Goal: Transaction & Acquisition: Purchase product/service

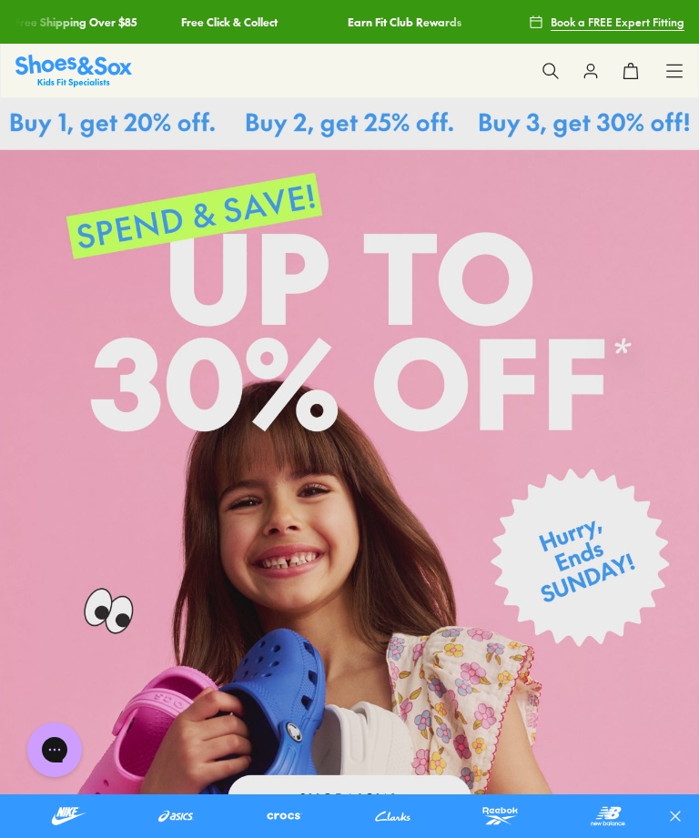
click at [551, 75] on use at bounding box center [549, 70] width 15 height 15
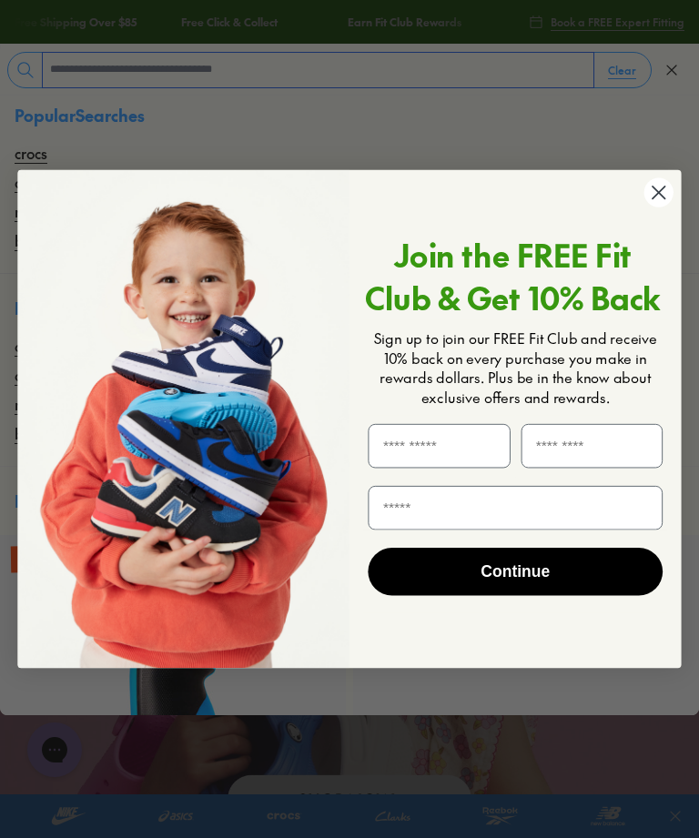
click at [136, 77] on input "text" at bounding box center [318, 70] width 551 height 35
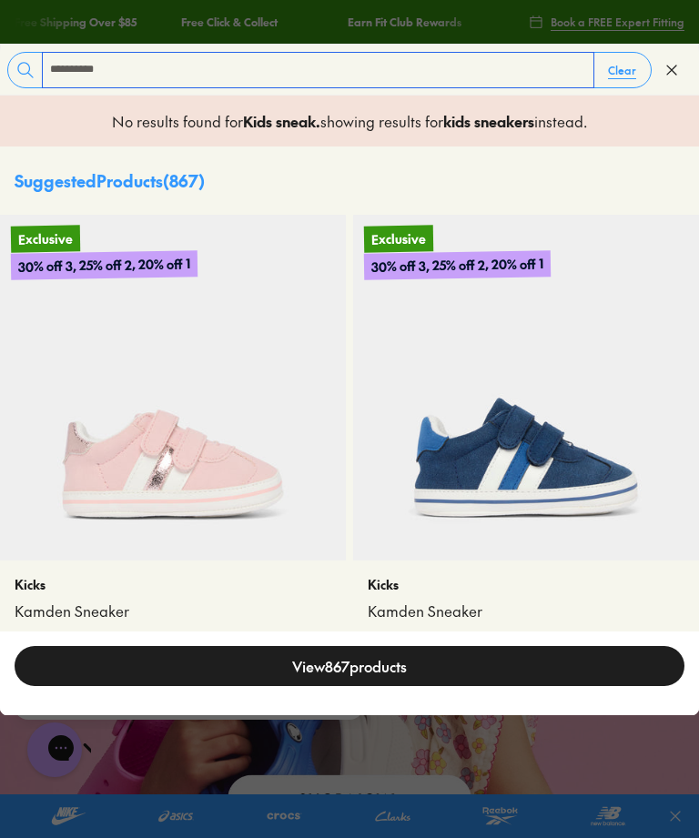
click at [139, 67] on input "**********" at bounding box center [318, 70] width 551 height 35
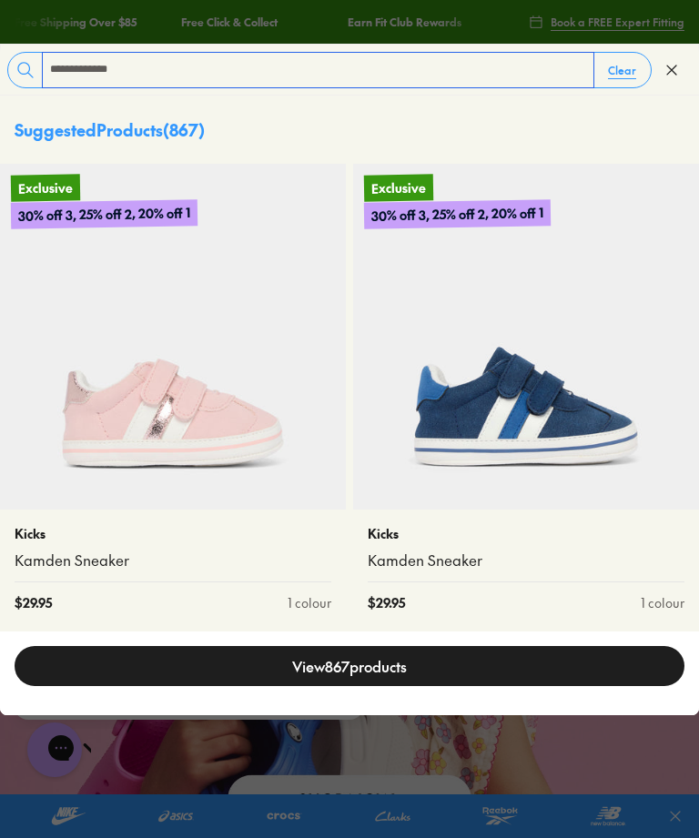
type input "**********"
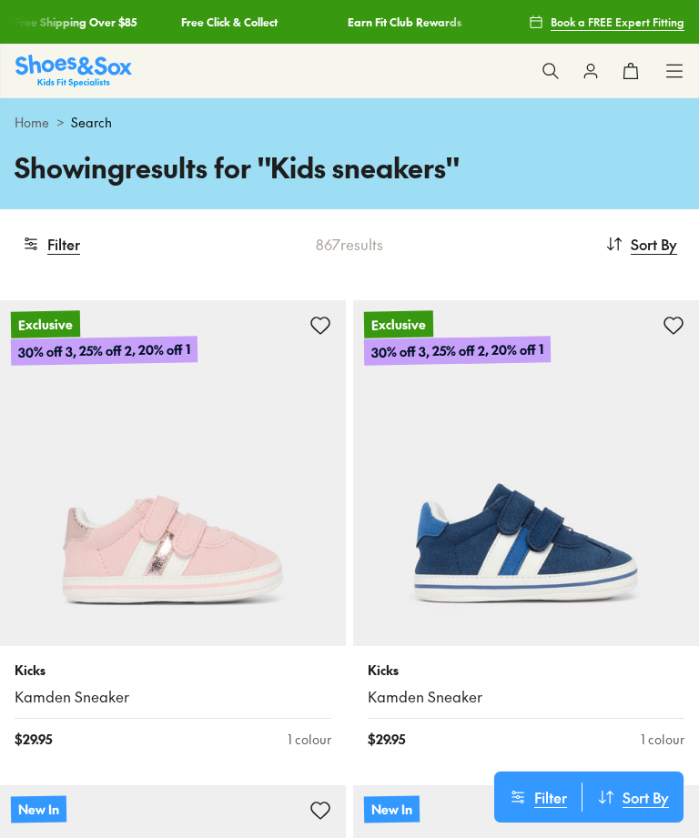
click at [61, 238] on button "Filter" at bounding box center [51, 244] width 58 height 40
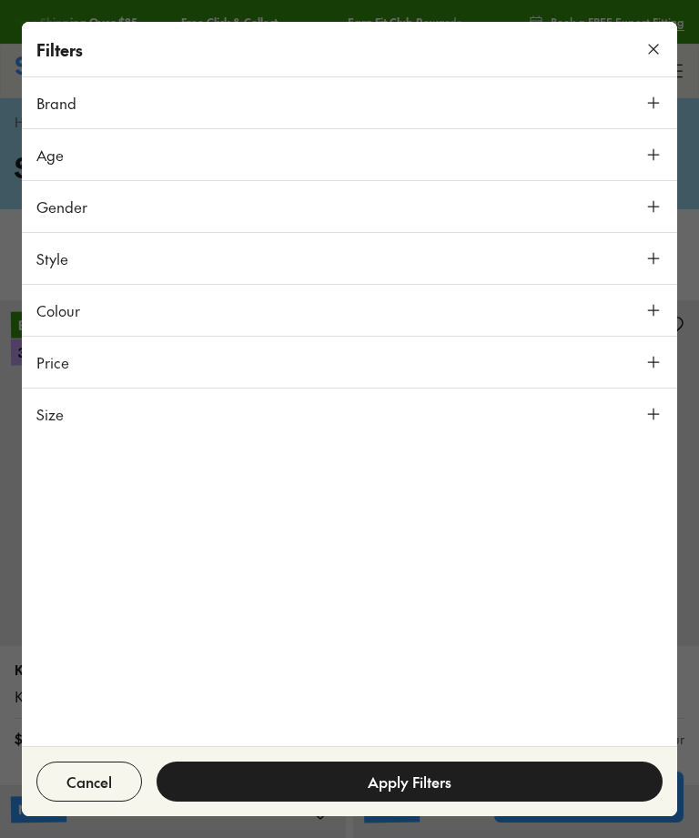
click at [649, 156] on icon at bounding box center [653, 155] width 18 height 18
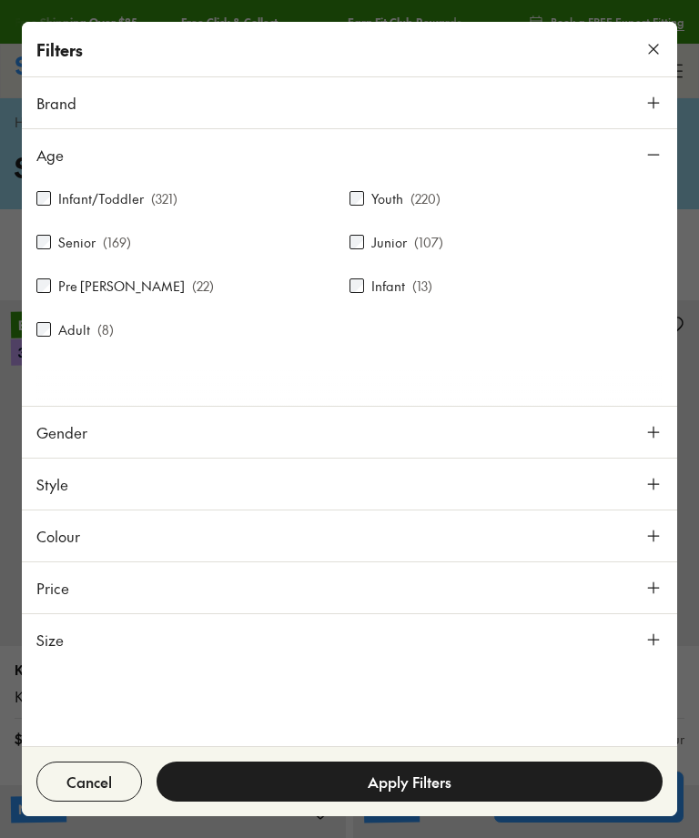
click at [644, 643] on icon at bounding box center [653, 640] width 18 height 18
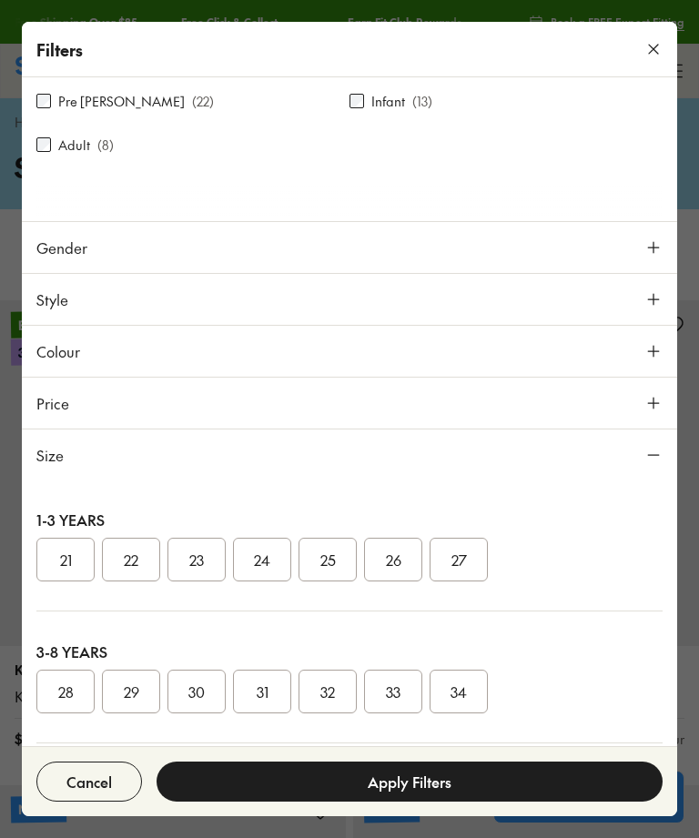
scroll to position [189, 0]
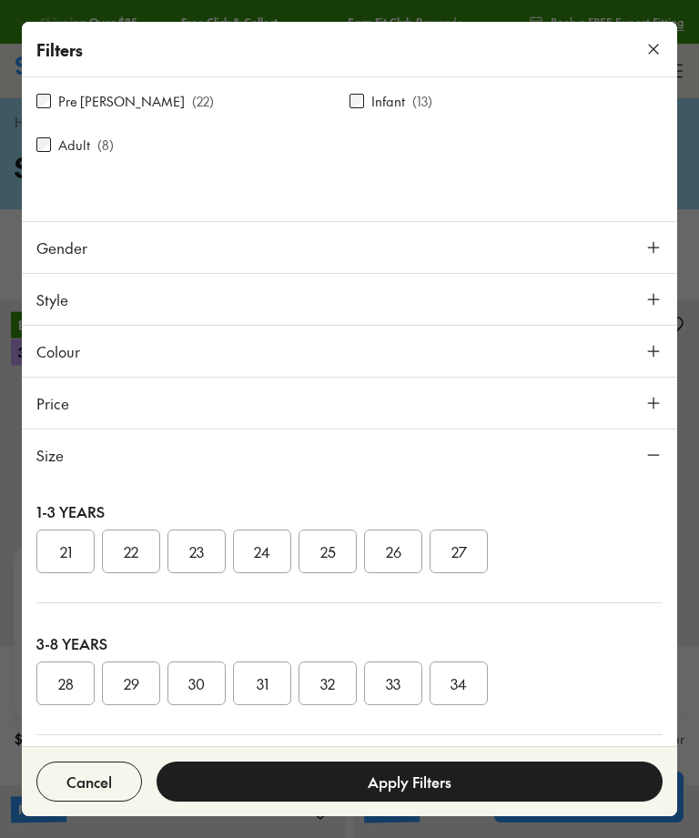
click at [457, 557] on button "27" at bounding box center [459, 552] width 58 height 44
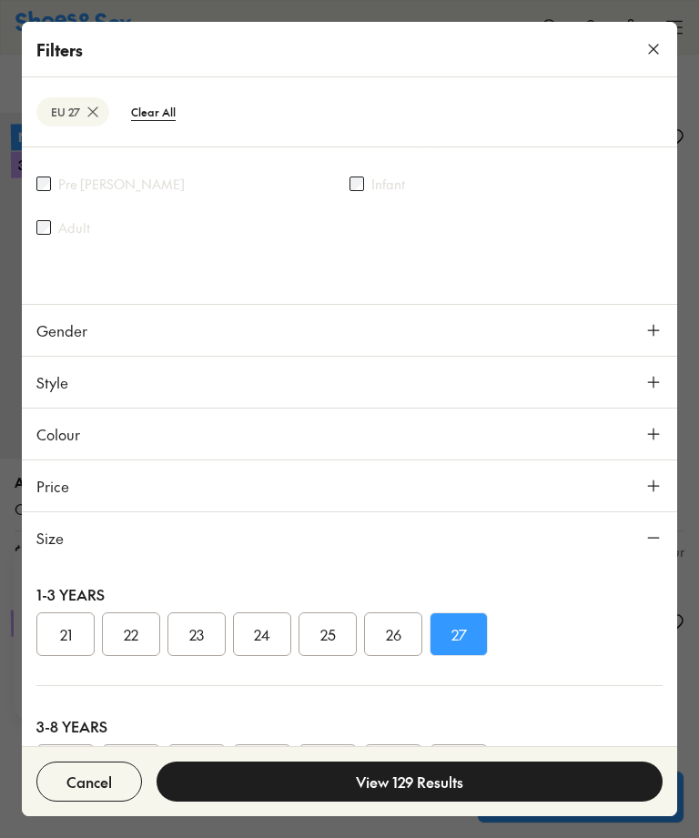
scroll to position [173, 0]
click at [385, 631] on button "26" at bounding box center [393, 634] width 58 height 44
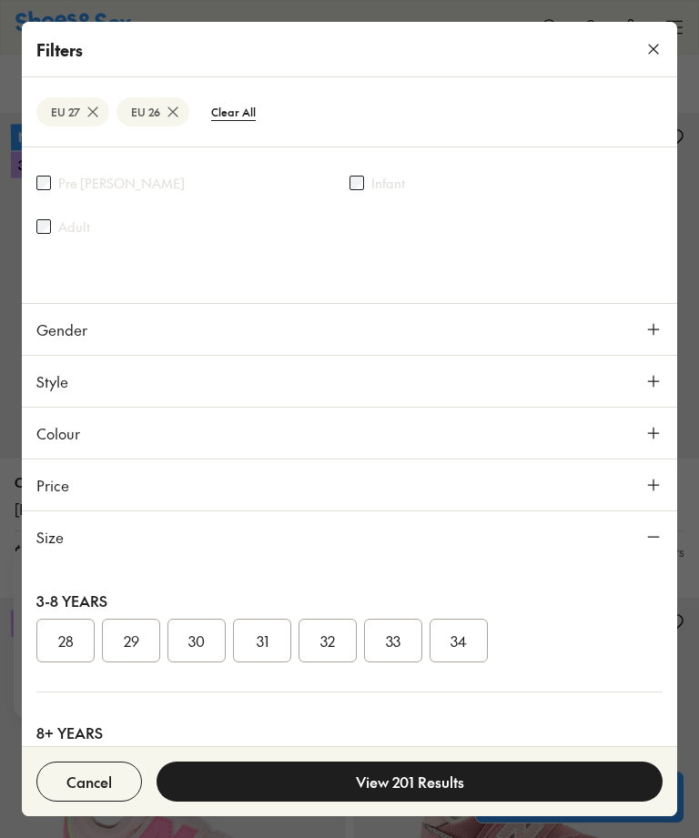
scroll to position [318, 0]
click at [405, 784] on button "View 201 Results" at bounding box center [410, 782] width 506 height 40
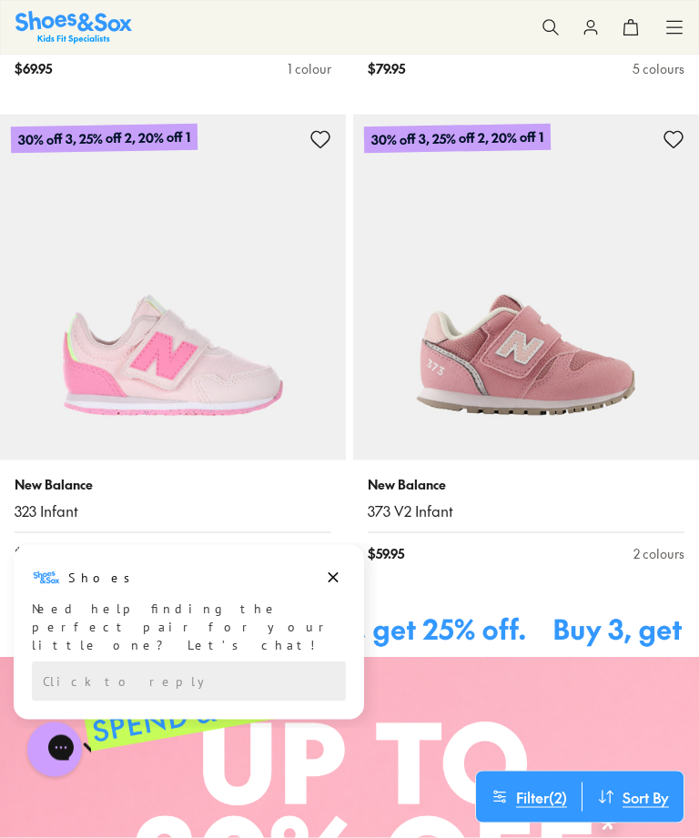
scroll to position [678, 0]
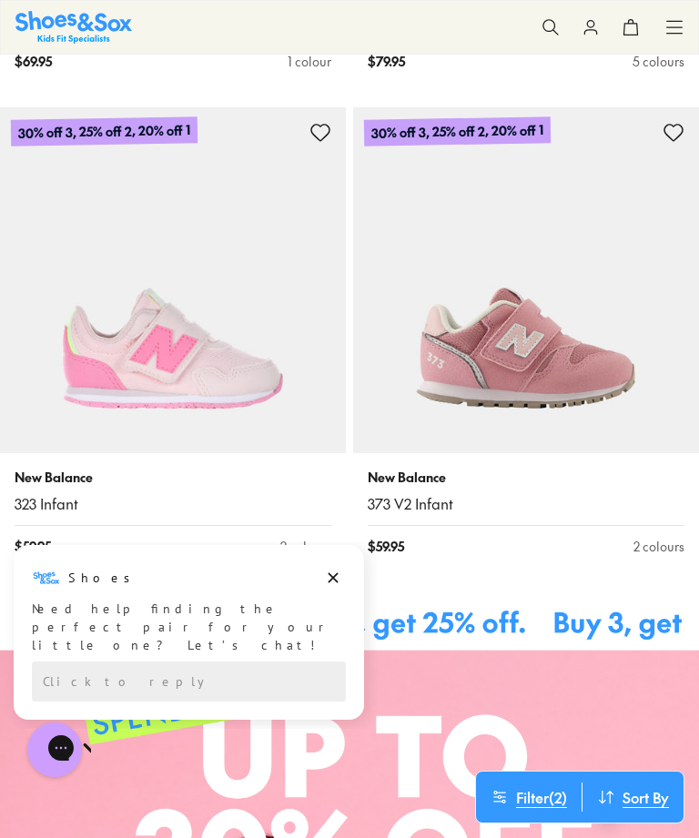
click at [563, 377] on img at bounding box center [526, 280] width 346 height 346
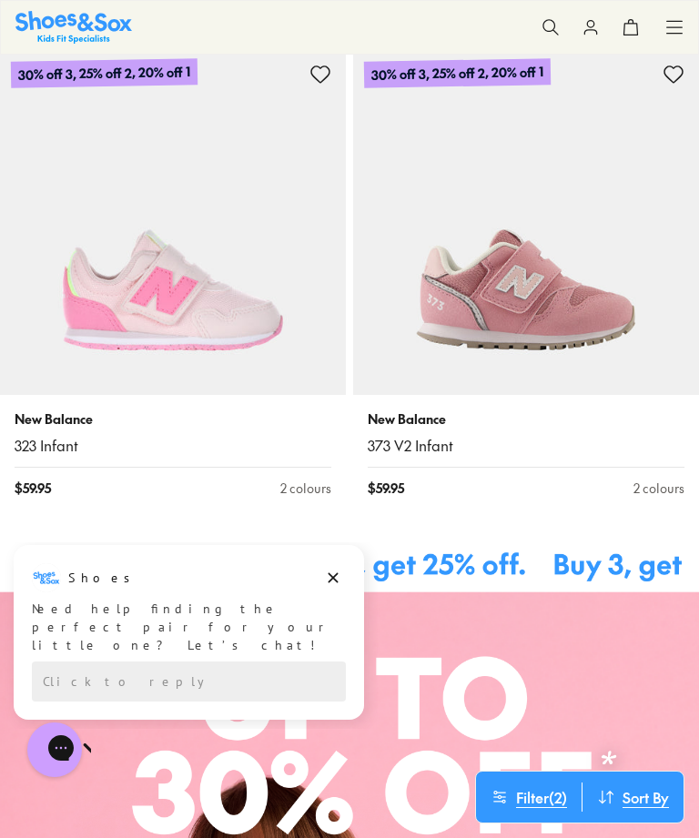
click at [167, 283] on img at bounding box center [173, 222] width 346 height 346
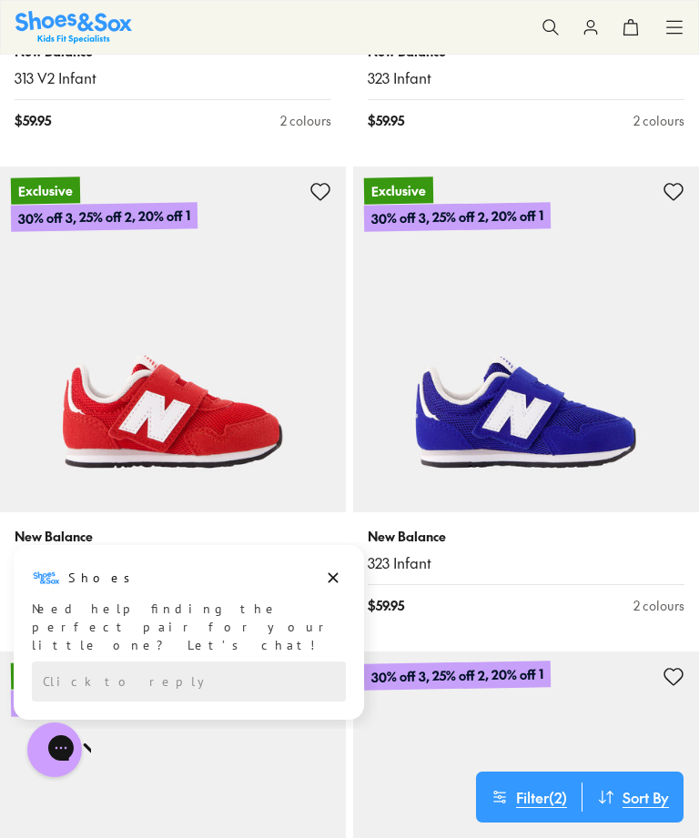
scroll to position [8637, 0]
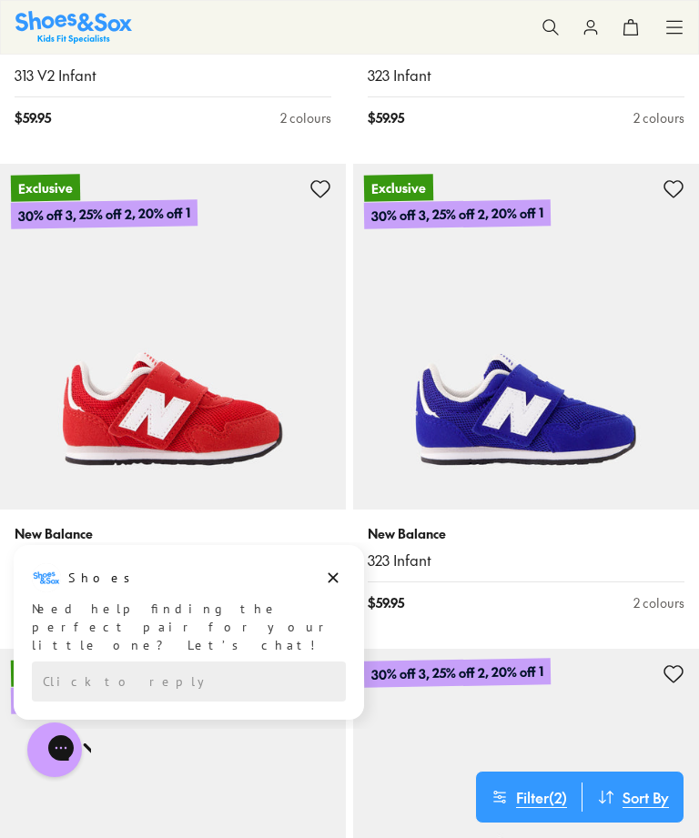
click at [545, 383] on img at bounding box center [526, 337] width 346 height 346
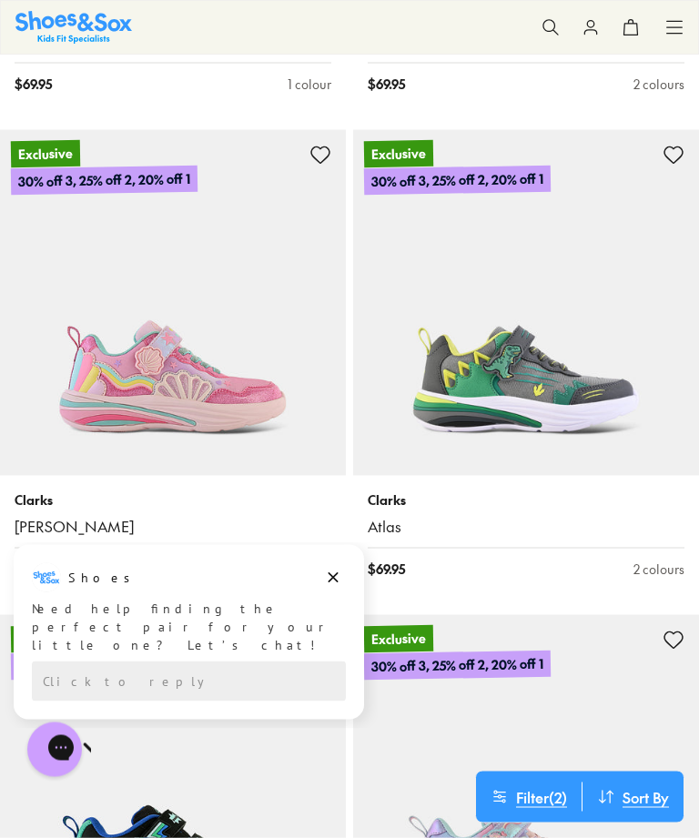
scroll to position [6737, 0]
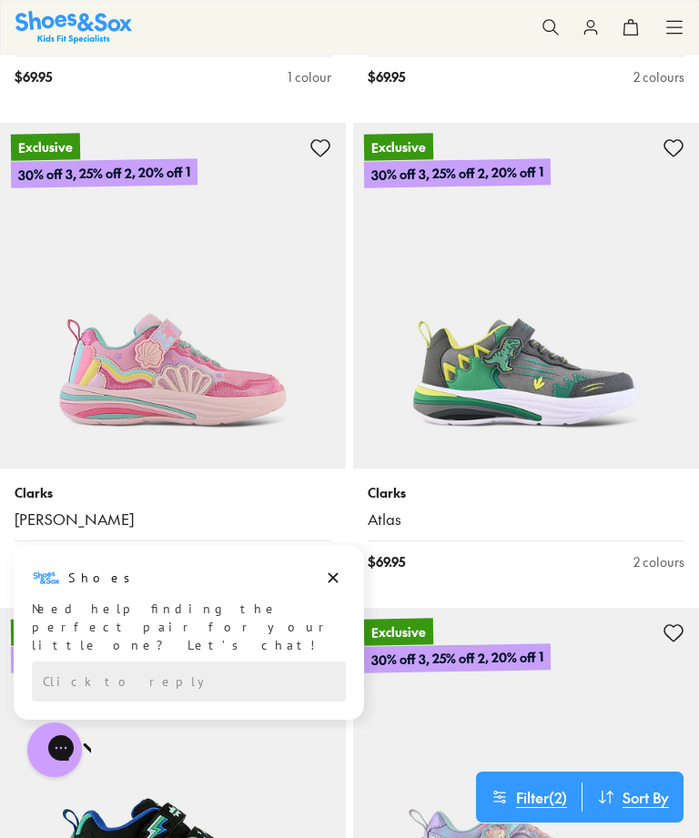
click at [519, 339] on img at bounding box center [526, 296] width 346 height 346
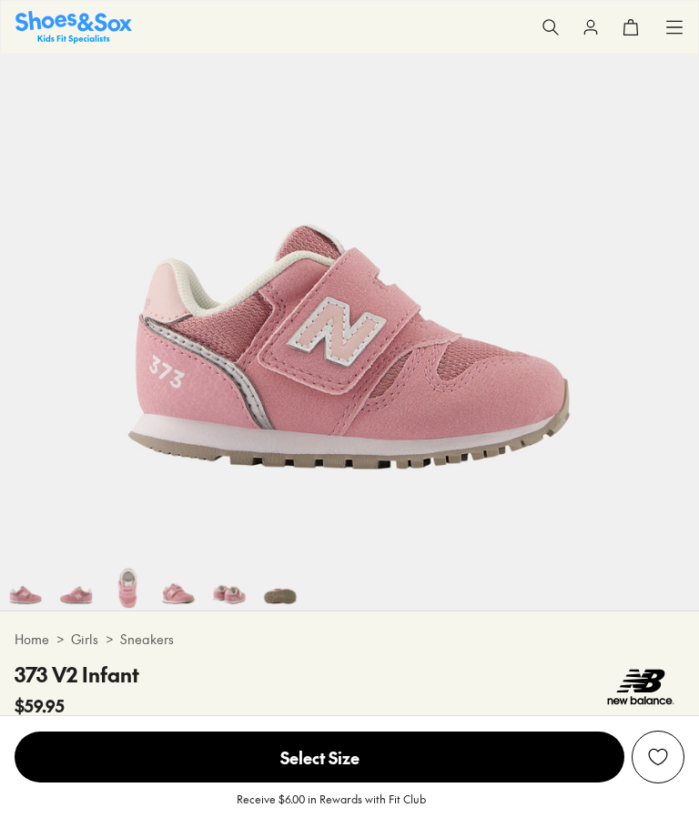
select select "*"
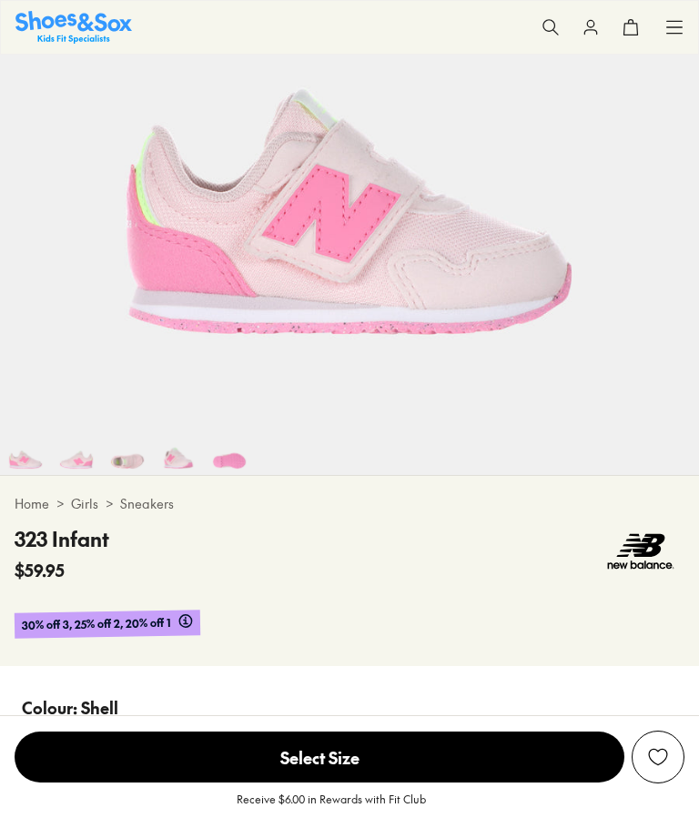
select select "*"
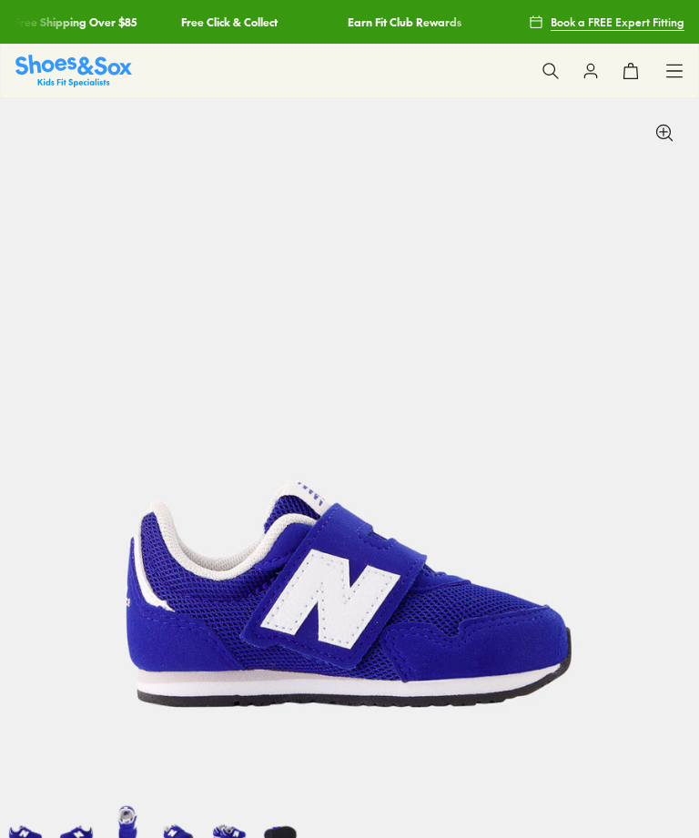
select select "*"
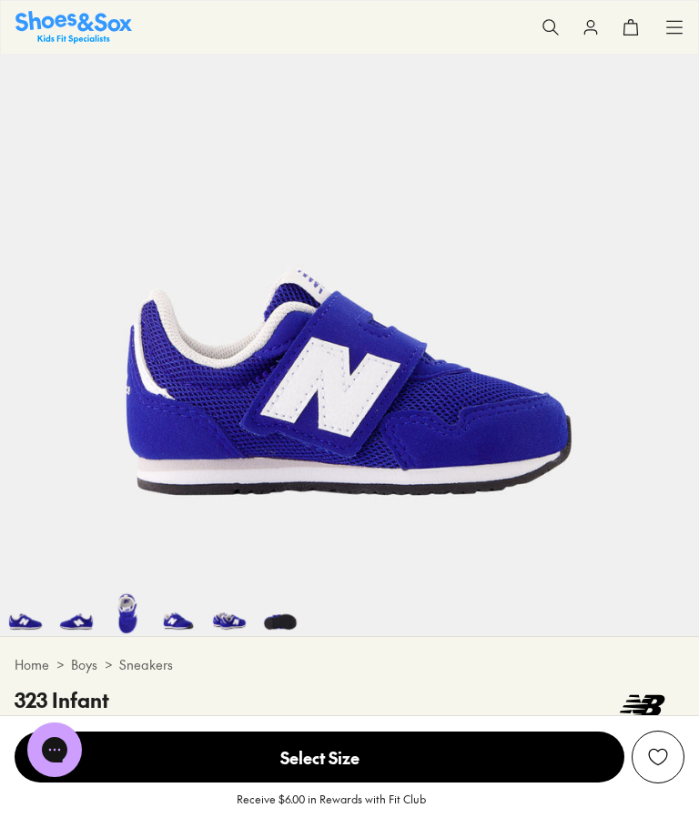
scroll to position [211, 0]
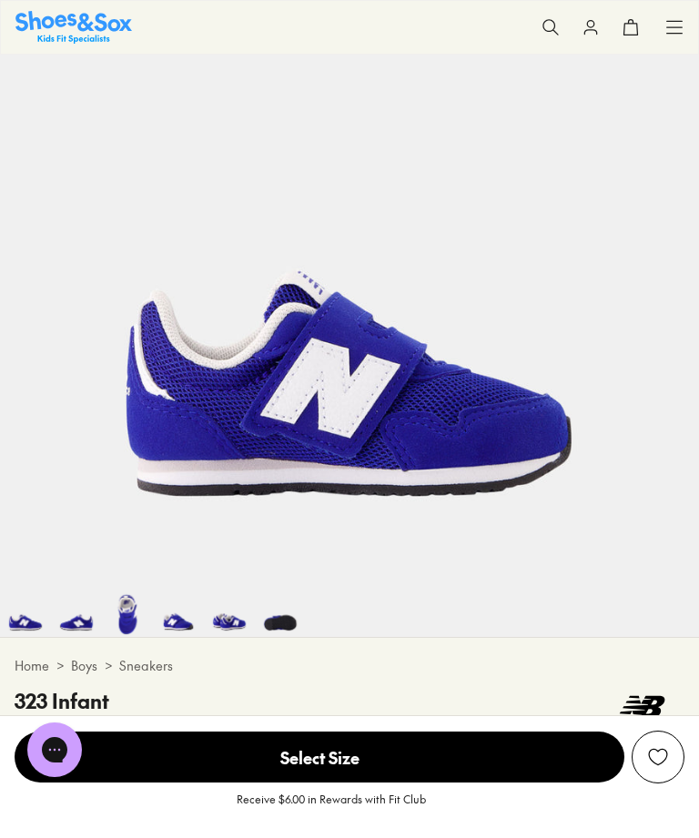
click at [126, 621] on img at bounding box center [127, 611] width 51 height 51
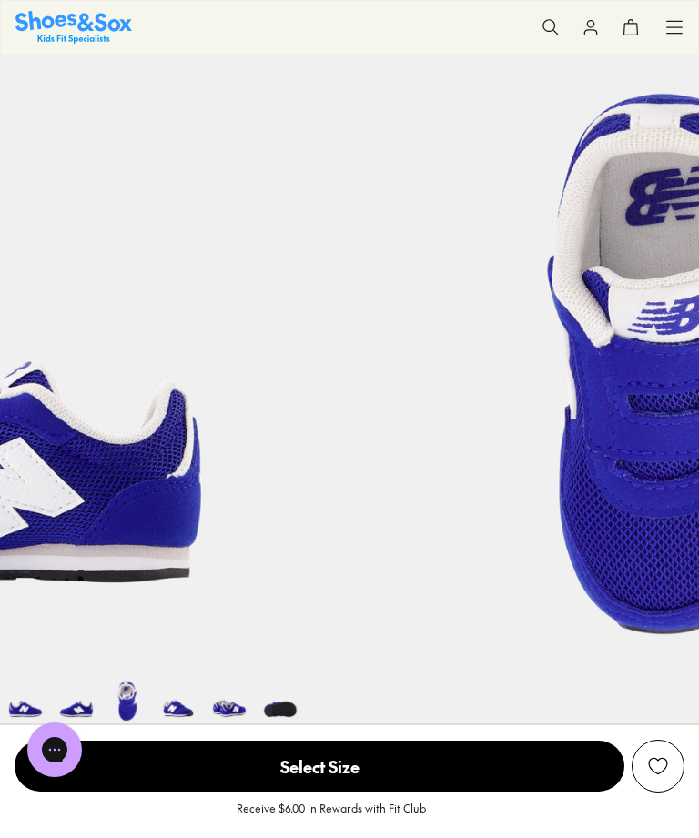
scroll to position [98, 0]
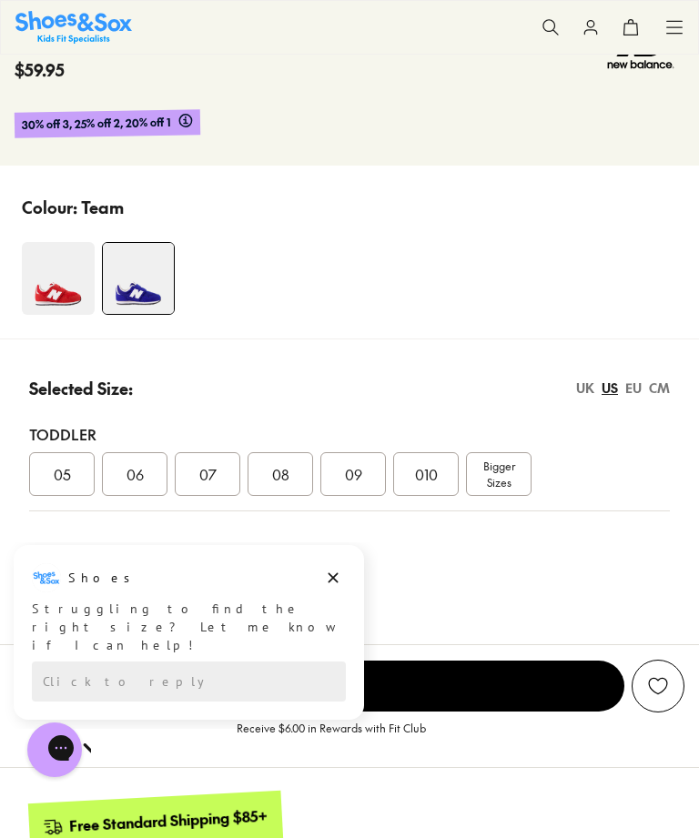
scroll to position [882, 0]
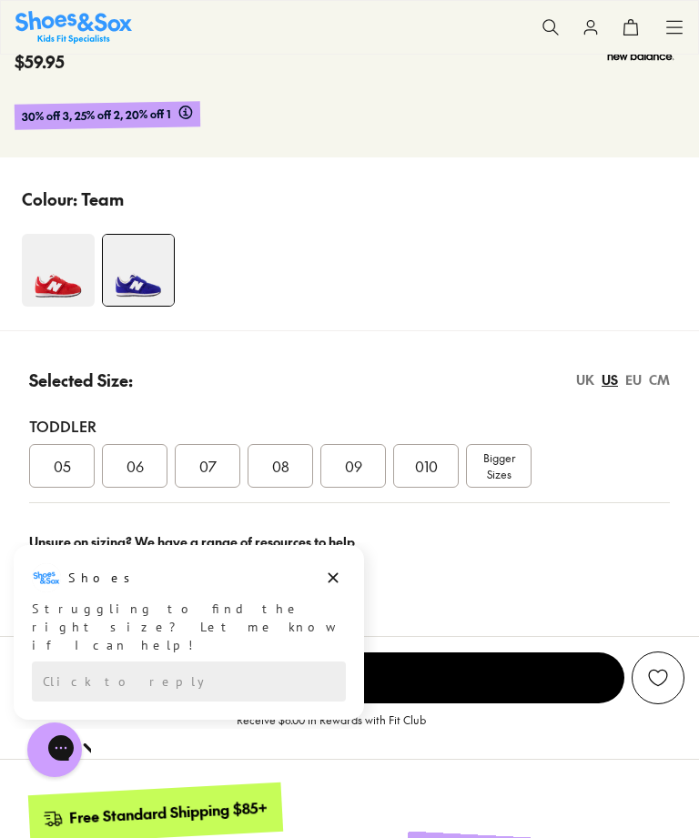
click at [630, 382] on div "EU" at bounding box center [633, 379] width 16 height 19
click at [430, 462] on span "27.5" at bounding box center [425, 466] width 25 height 22
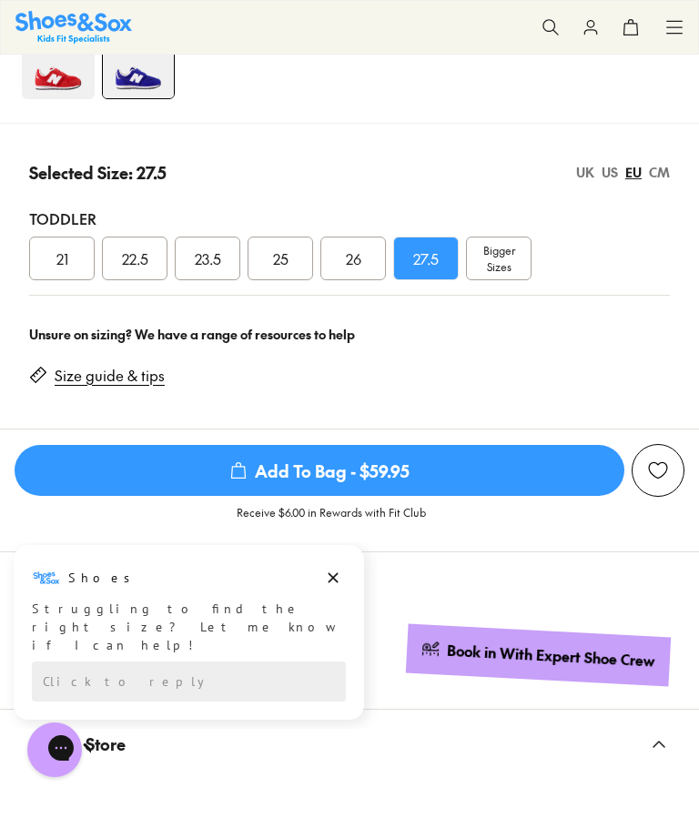
scroll to position [1091, 0]
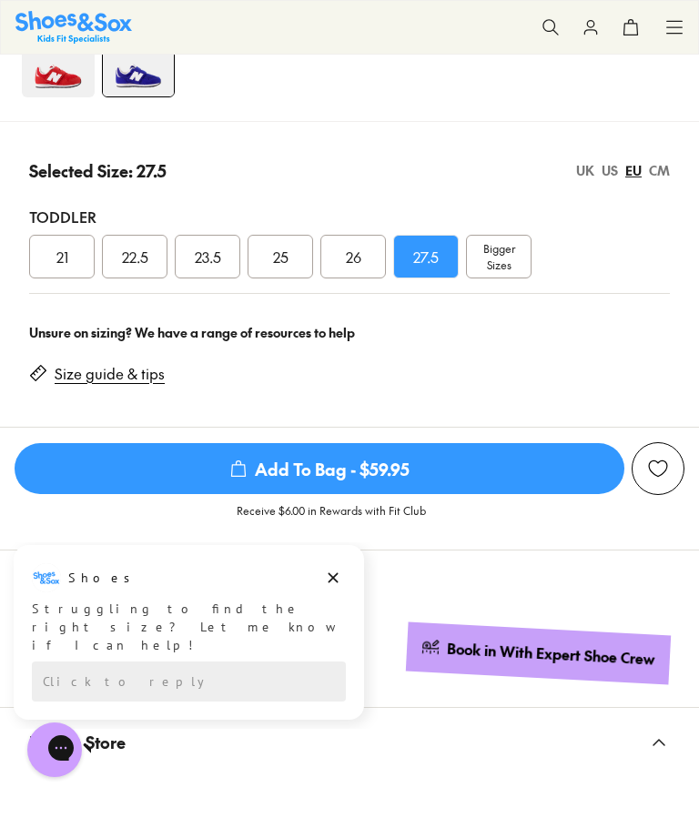
click at [355, 472] on span "Add To Bag - $59.95" at bounding box center [320, 468] width 610 height 51
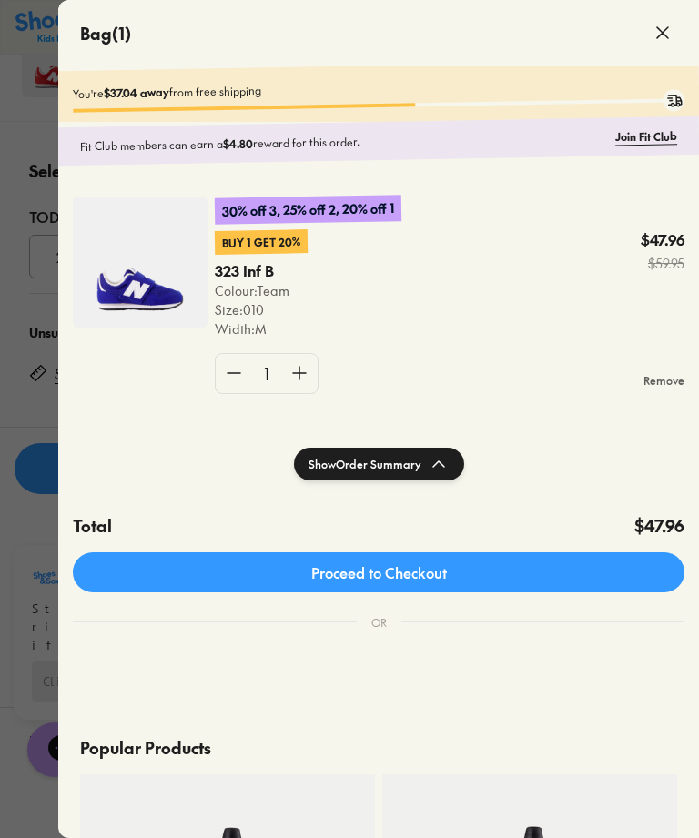
click at [667, 31] on icon at bounding box center [663, 33] width 22 height 22
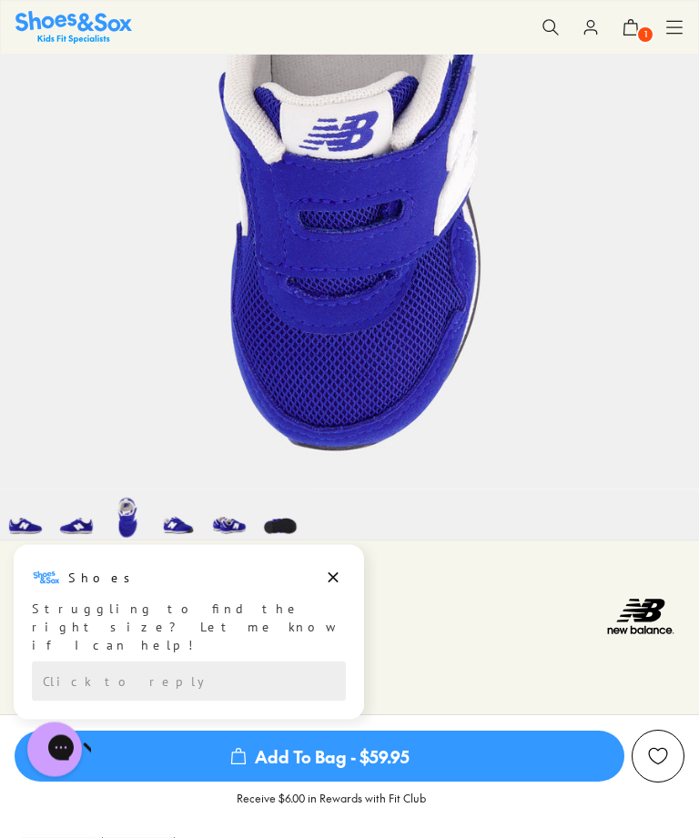
scroll to position [310, 0]
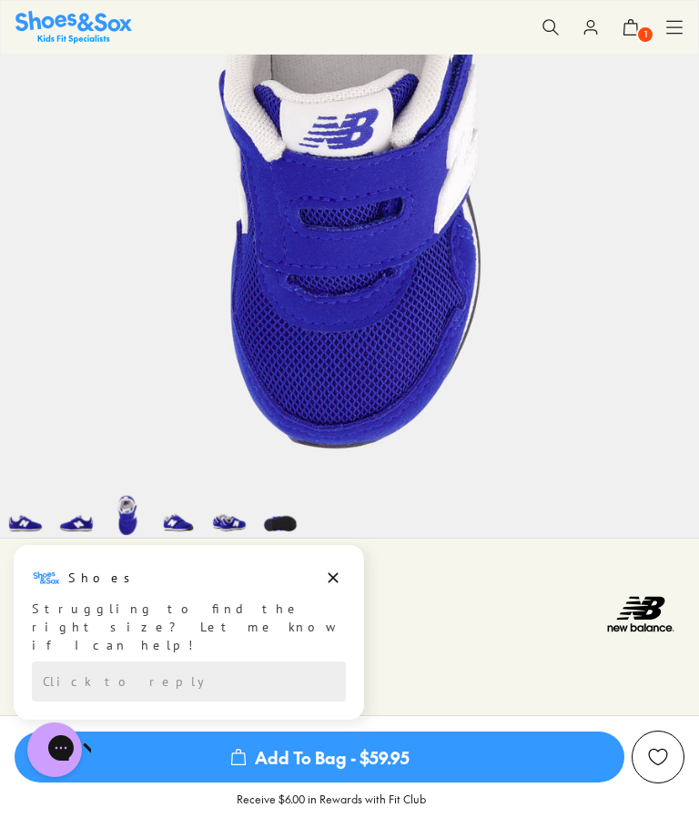
click at [76, 524] on img at bounding box center [76, 512] width 51 height 51
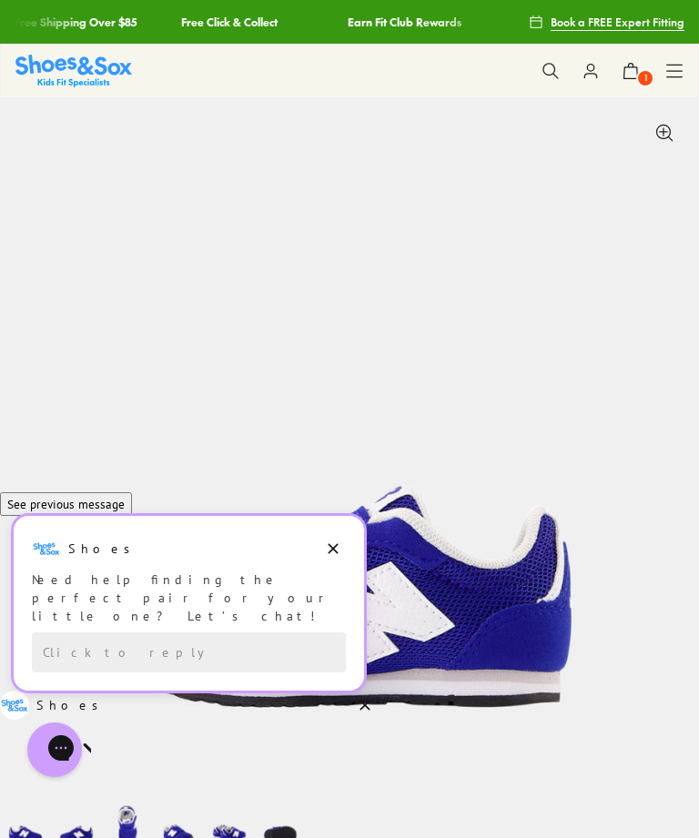
scroll to position [369, 0]
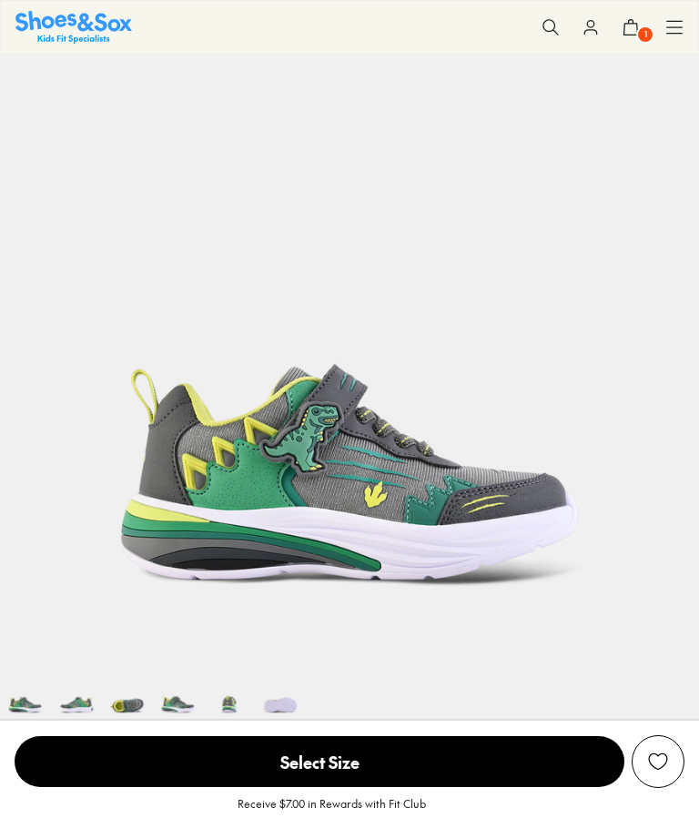
select select "*"
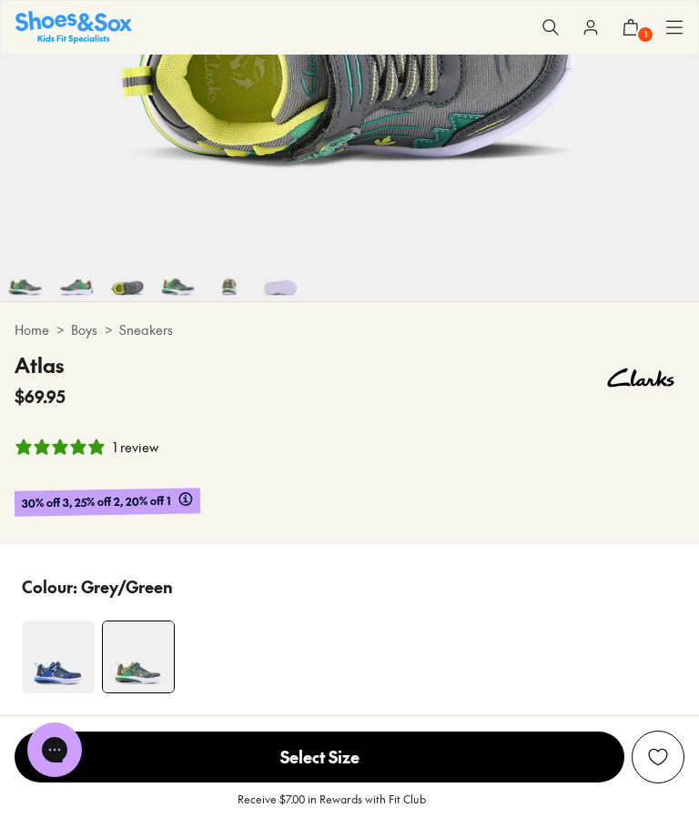
scroll to position [561, 0]
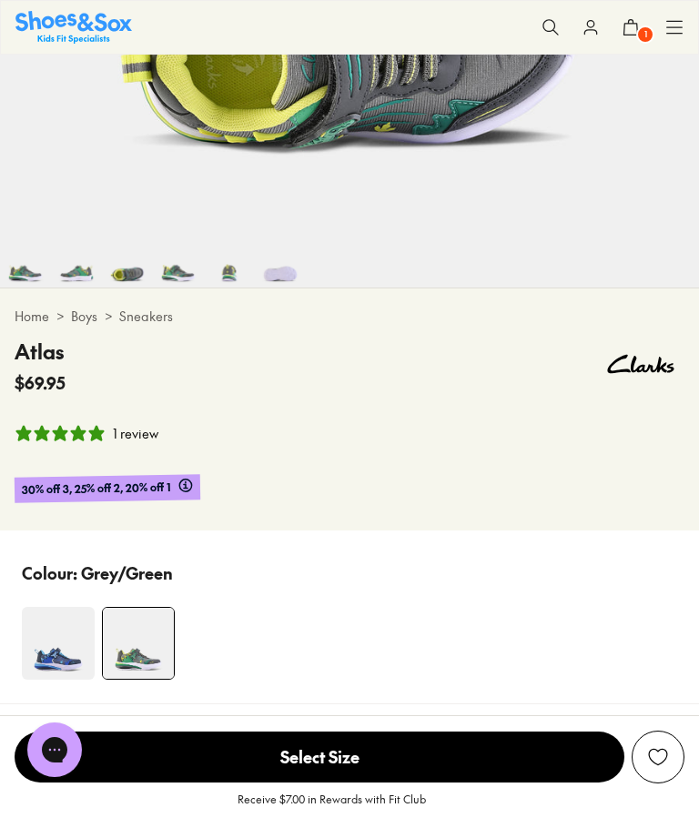
click at [60, 652] on img at bounding box center [58, 643] width 73 height 73
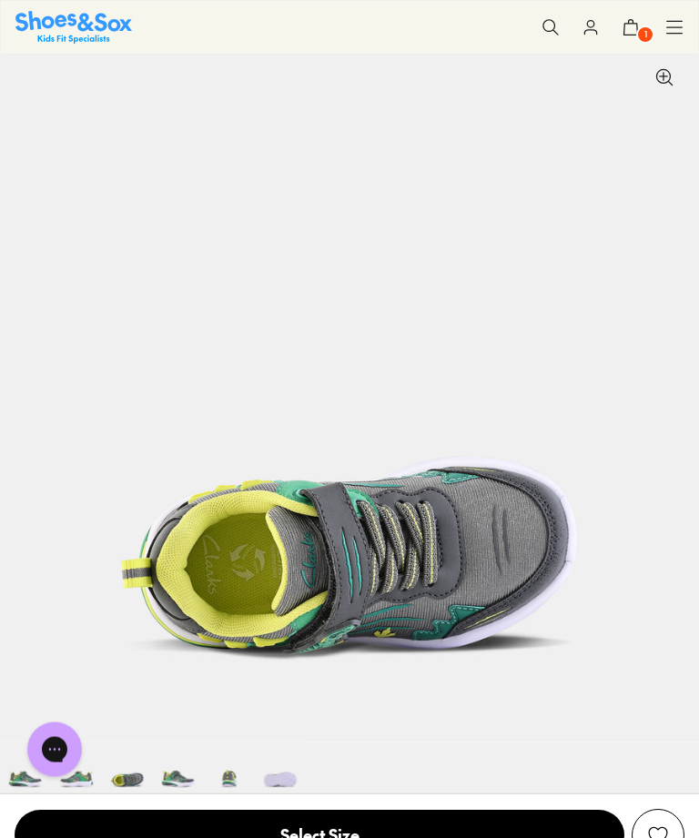
scroll to position [0, 0]
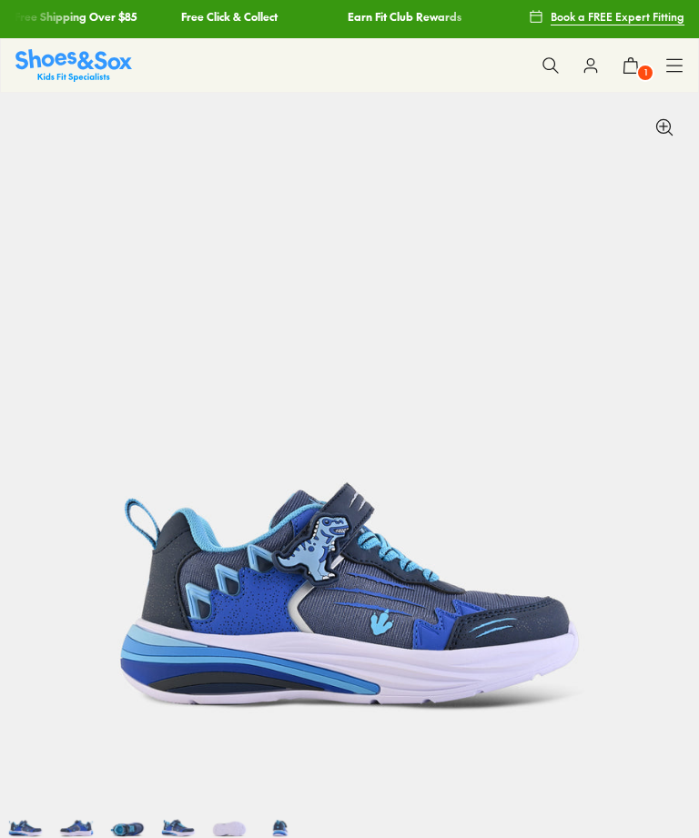
select select "*"
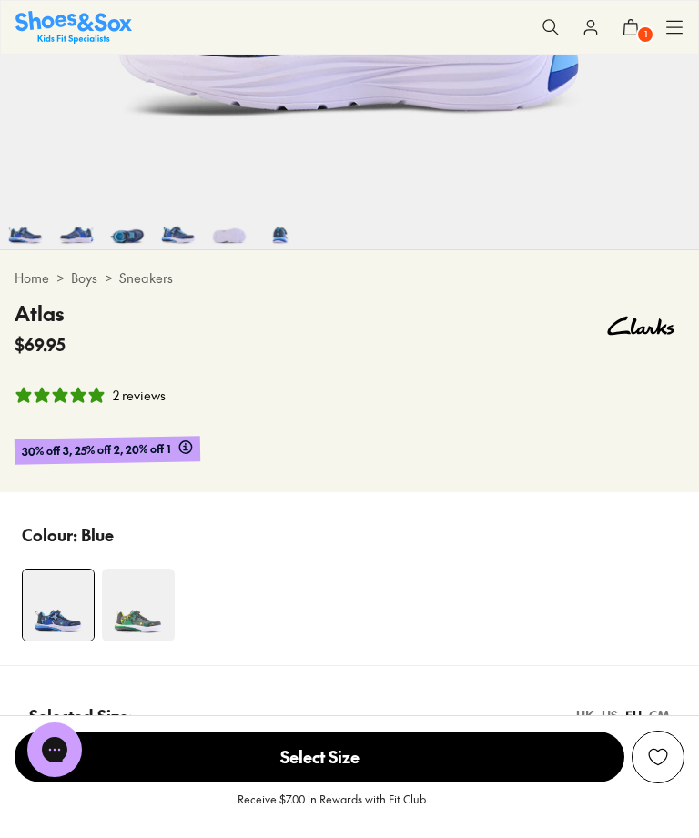
scroll to position [606, 0]
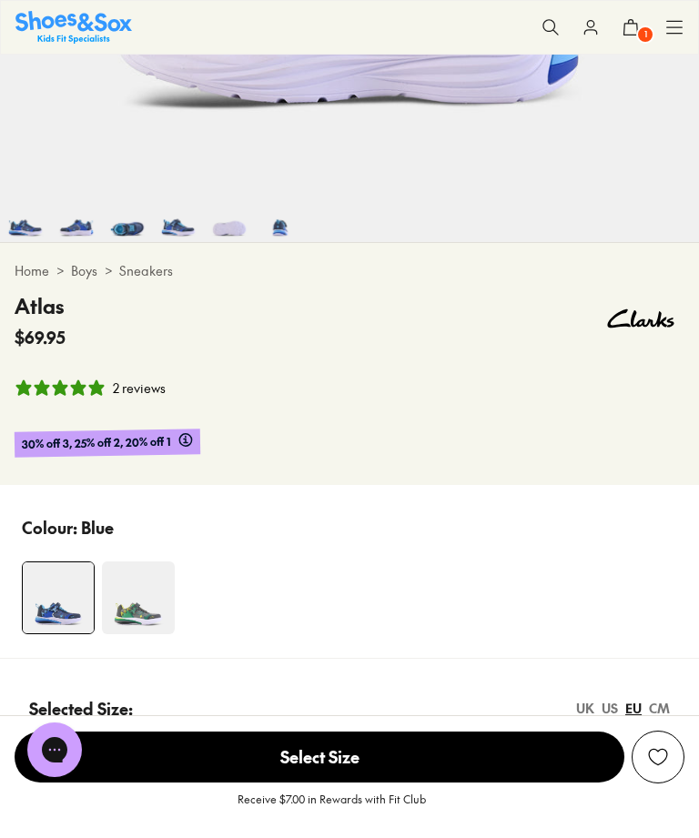
click at [154, 595] on img at bounding box center [138, 597] width 73 height 73
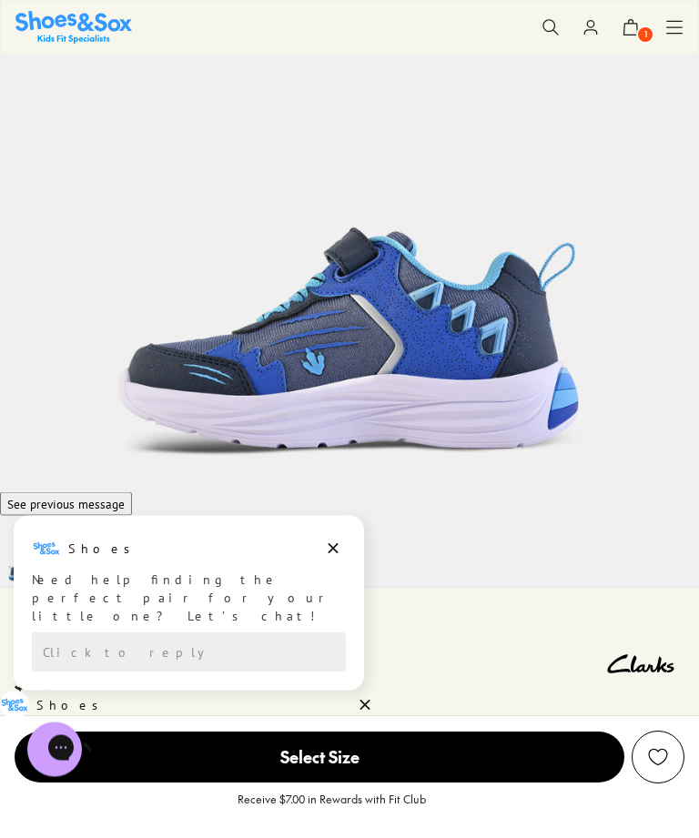
scroll to position [259, 0]
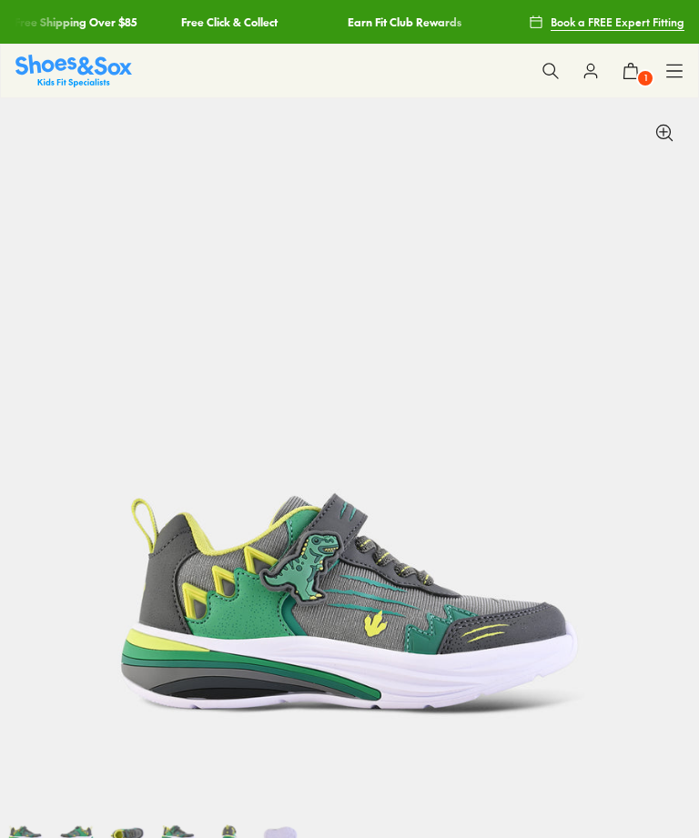
select select "*"
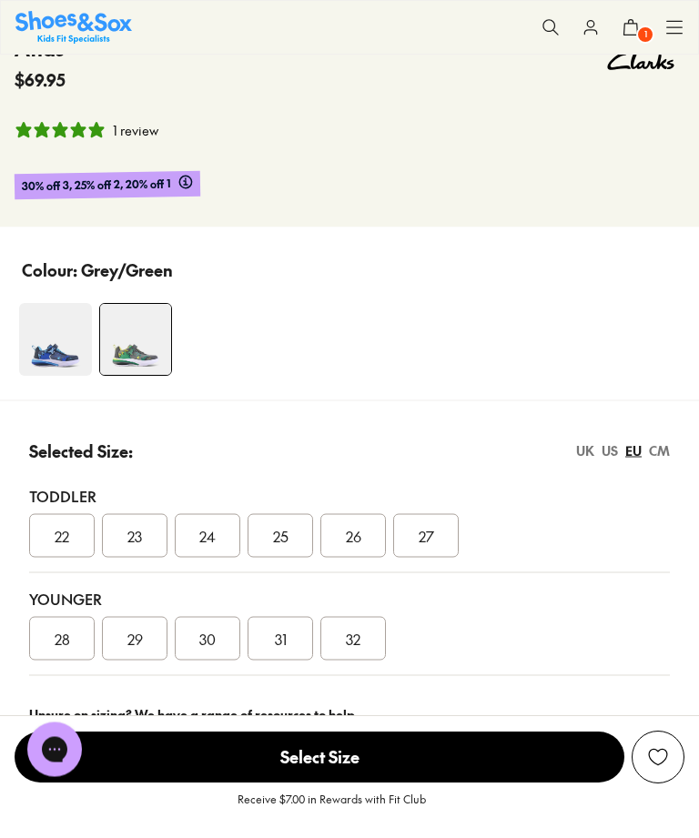
scroll to position [866, 0]
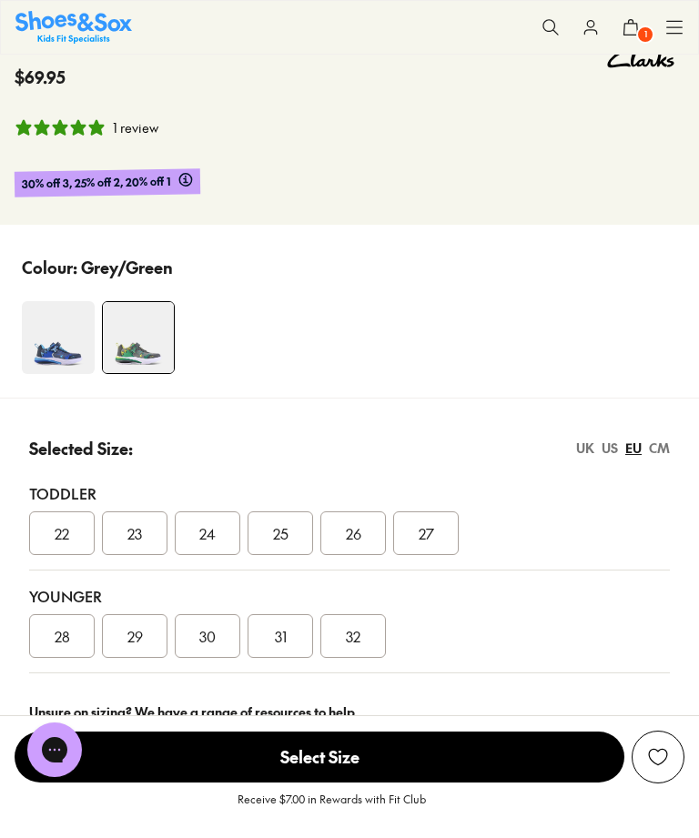
click at [439, 537] on div "27" at bounding box center [426, 533] width 66 height 44
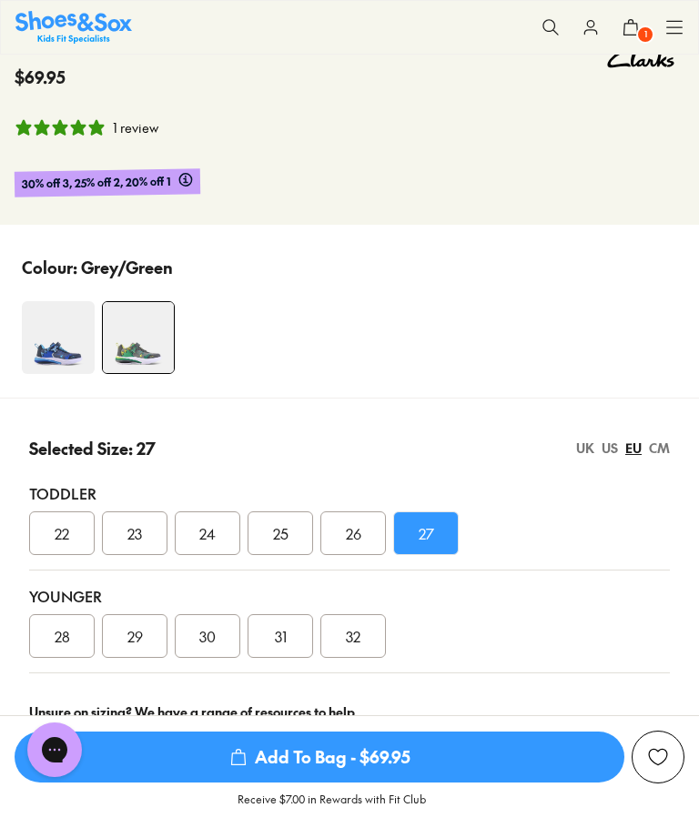
click at [333, 783] on span "Add To Bag - $69.95" at bounding box center [320, 757] width 610 height 51
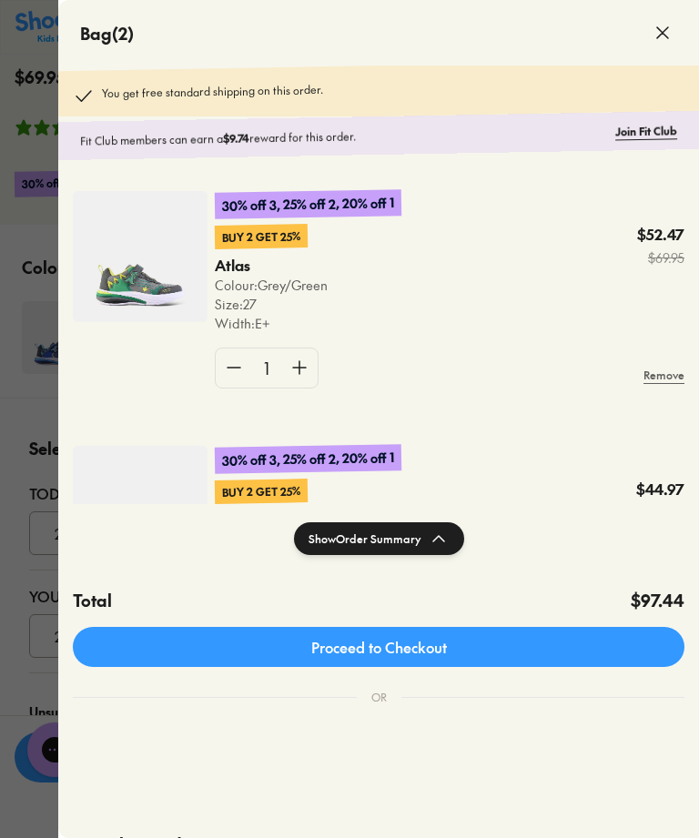
click at [662, 45] on span at bounding box center [662, 32] width 51 height 51
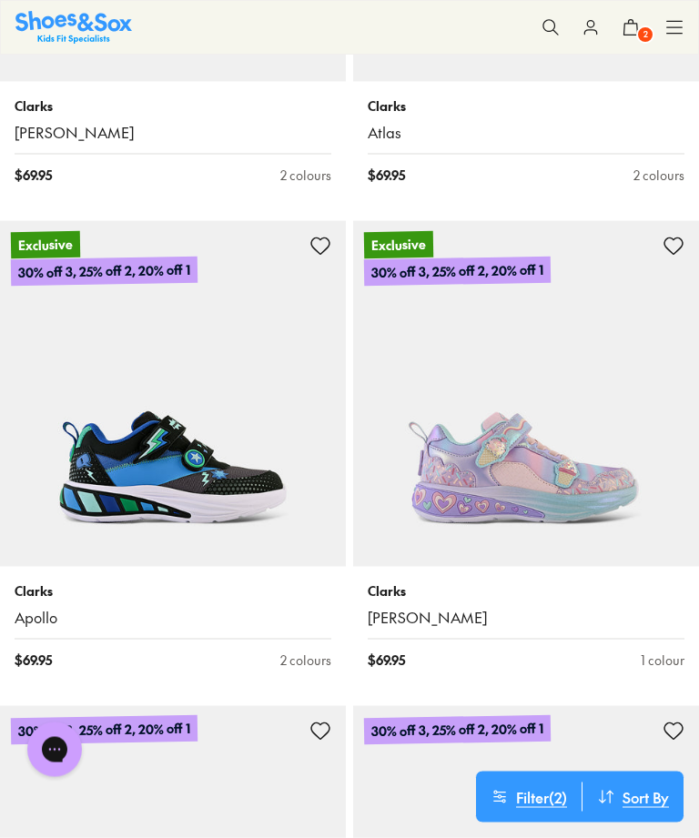
scroll to position [7126, 0]
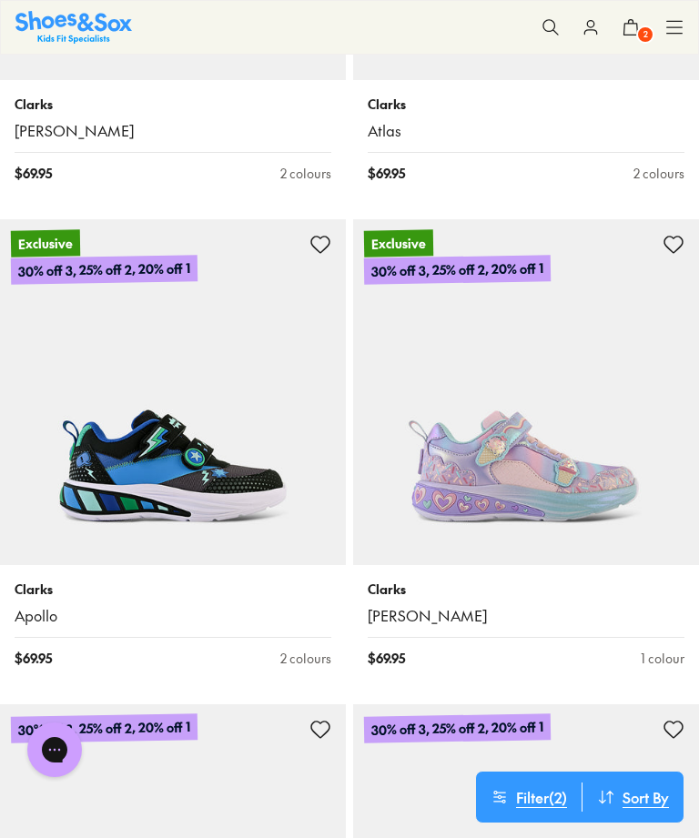
click at [180, 452] on img at bounding box center [173, 392] width 346 height 346
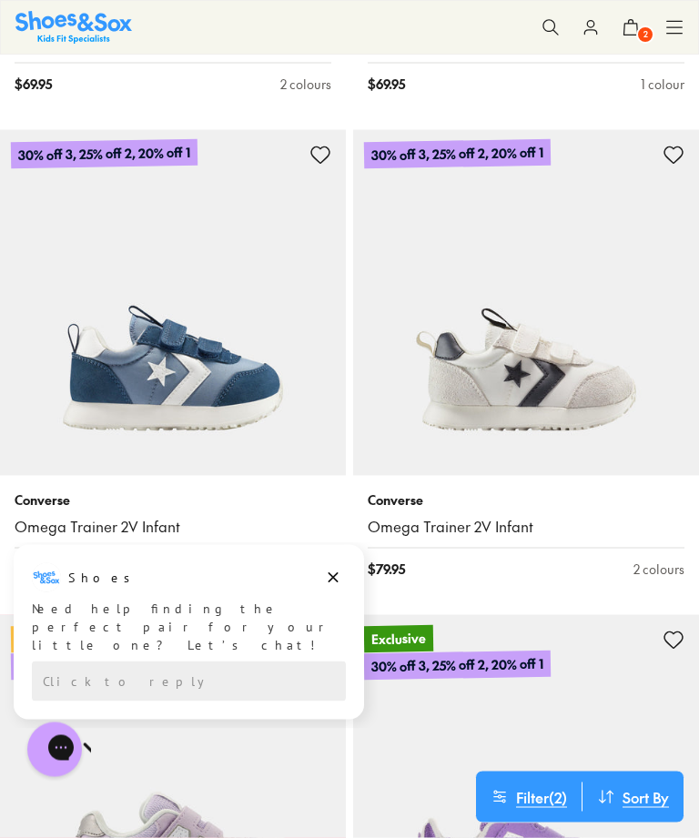
scroll to position [7754, 0]
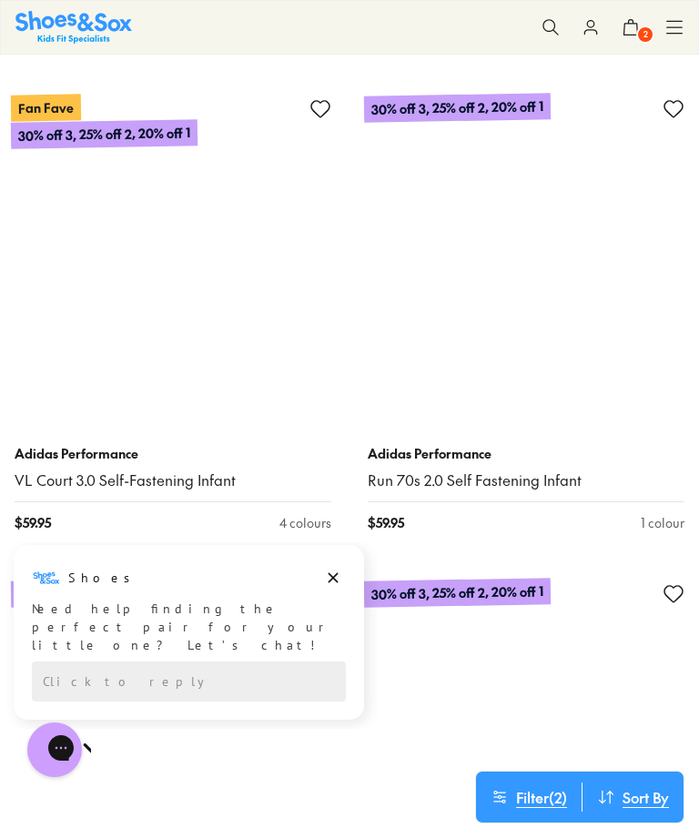
scroll to position [10658, 0]
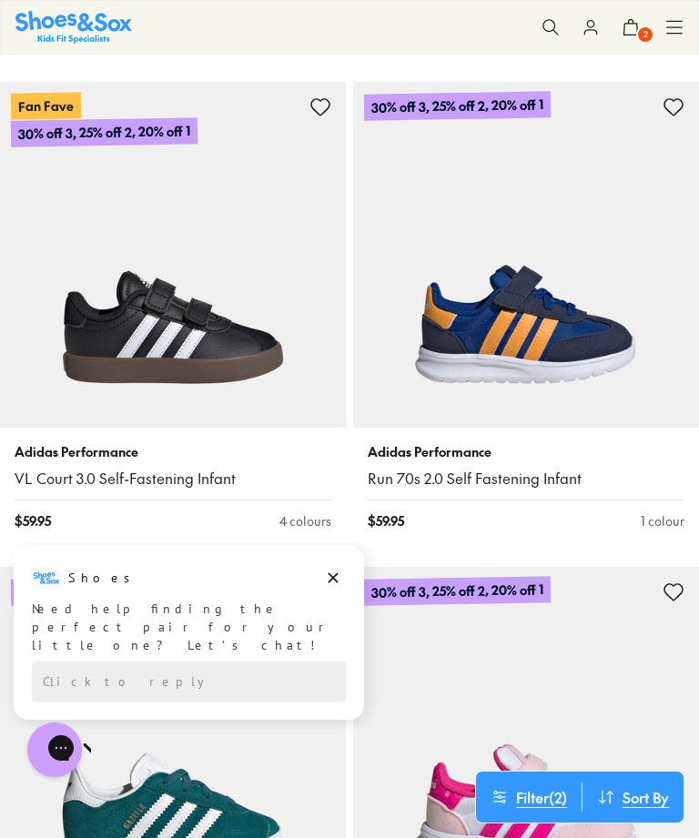
click at [539, 291] on img at bounding box center [526, 255] width 346 height 346
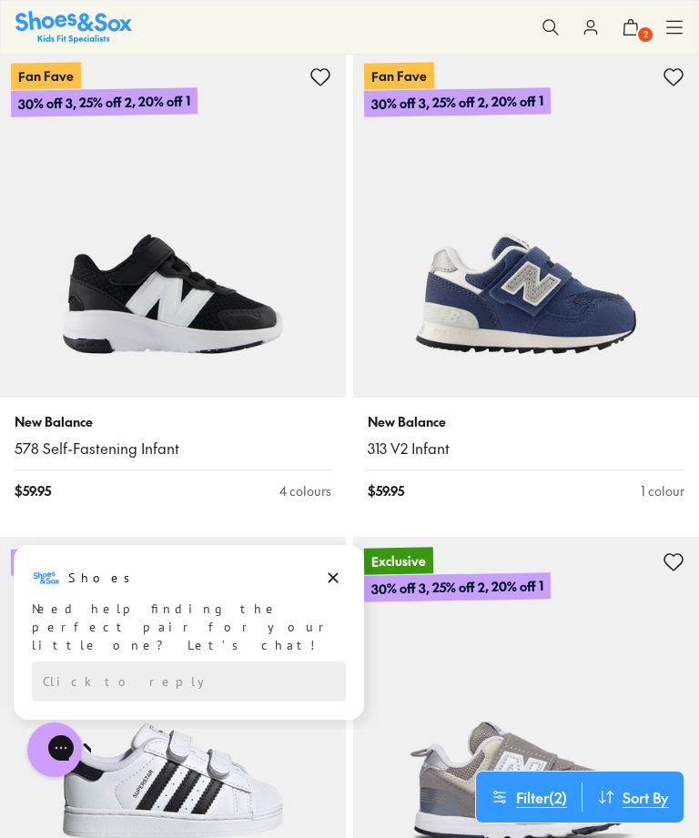
scroll to position [12154, 0]
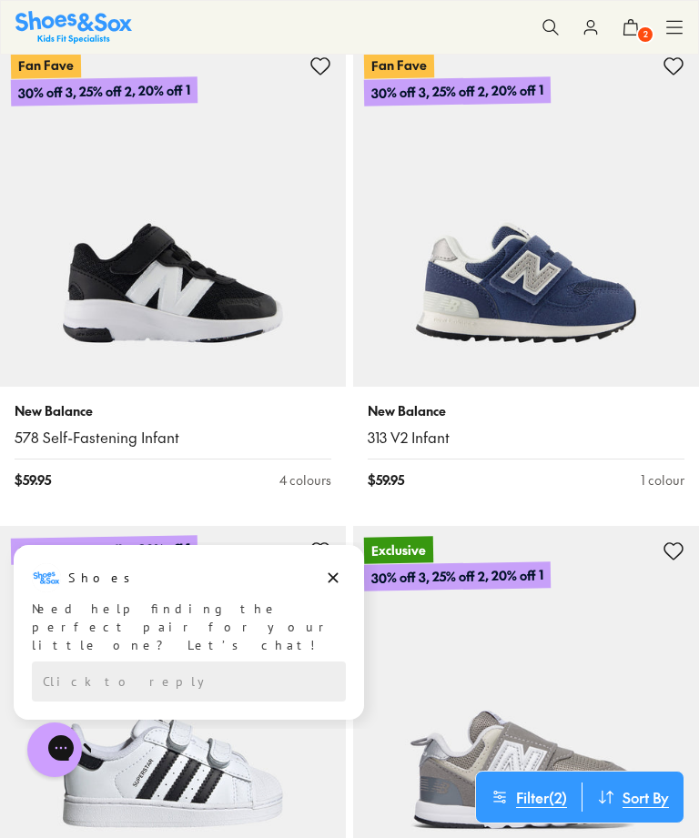
click at [542, 256] on img at bounding box center [526, 214] width 346 height 346
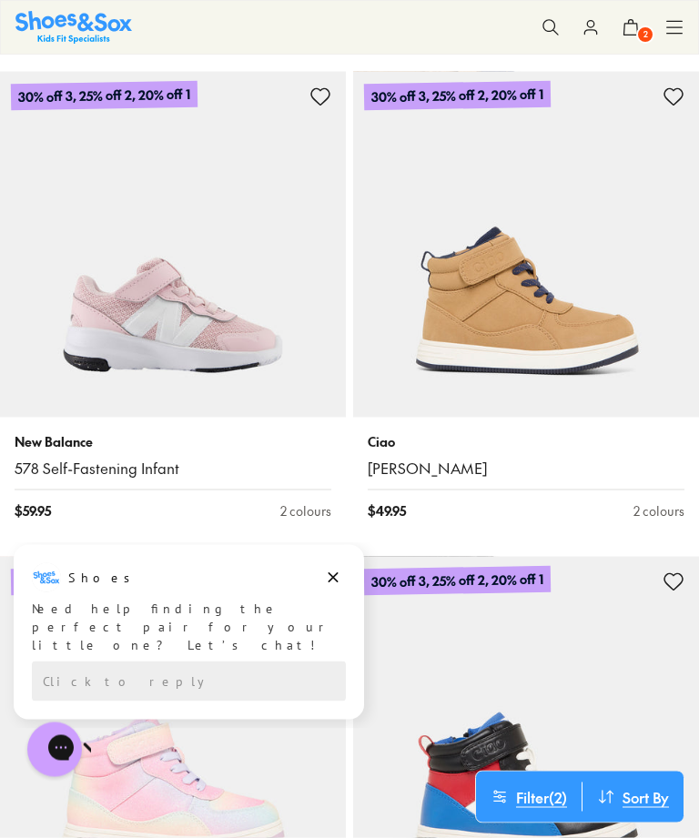
scroll to position [13094, 0]
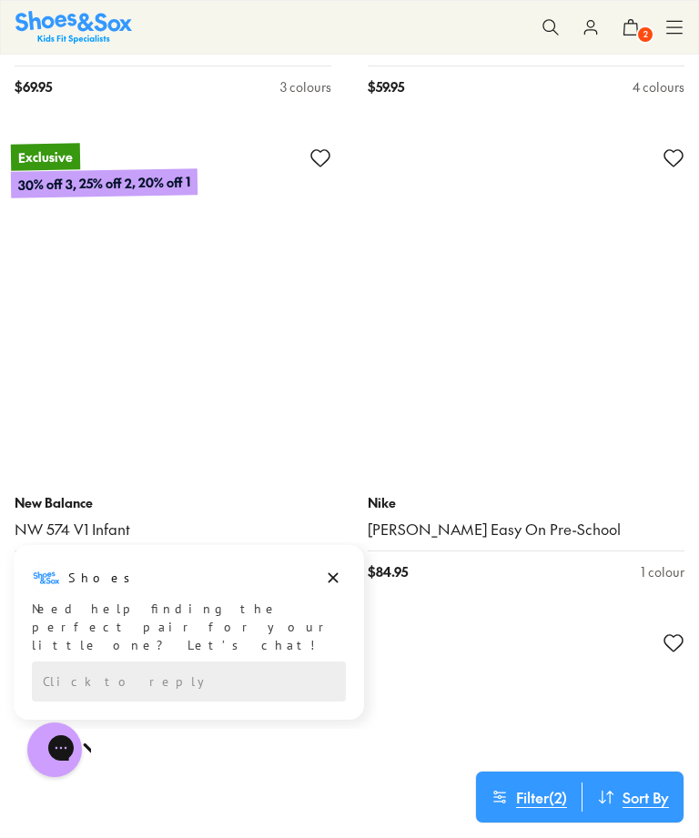
scroll to position [22725, 0]
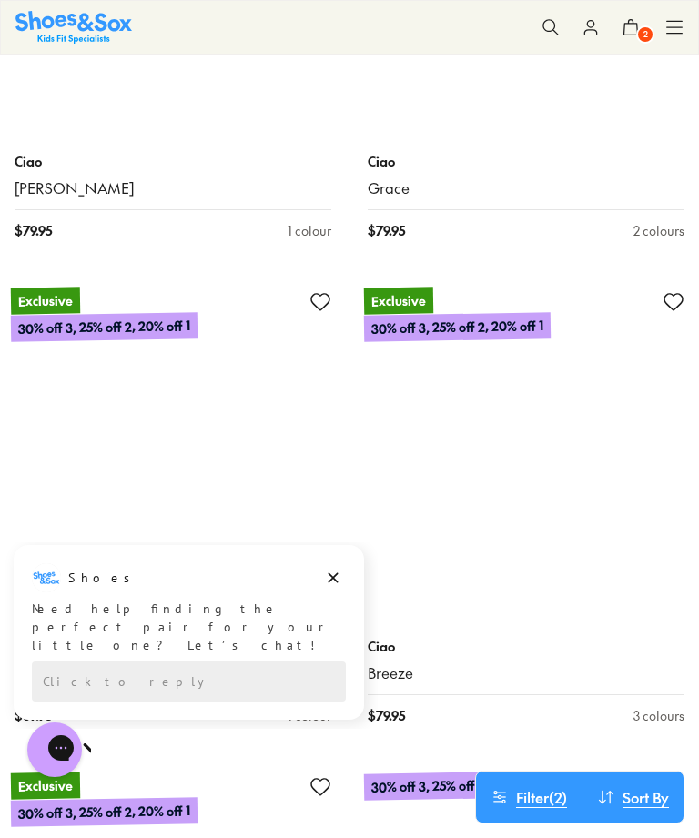
scroll to position [31311, 0]
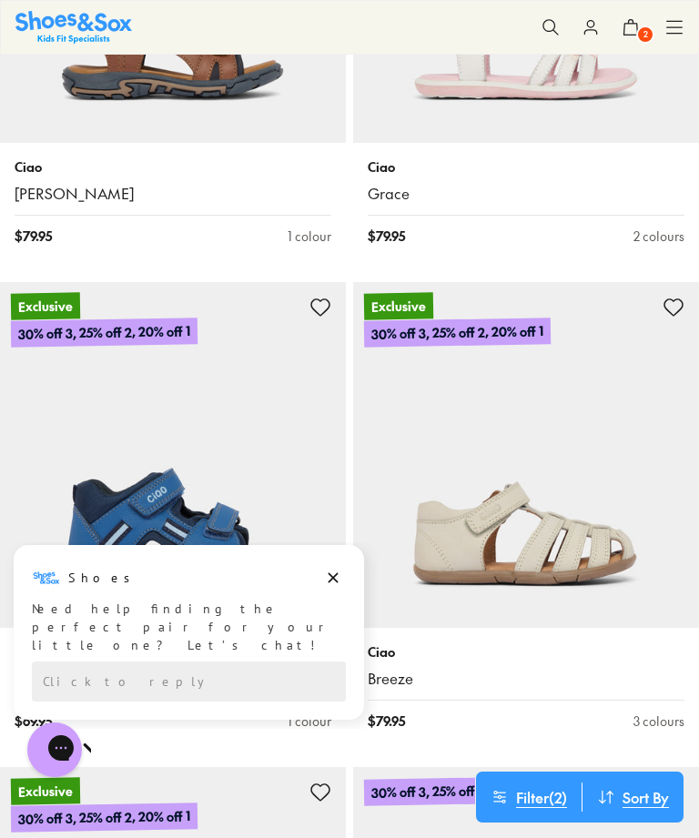
click at [641, 34] on span "2" at bounding box center [645, 34] width 18 height 18
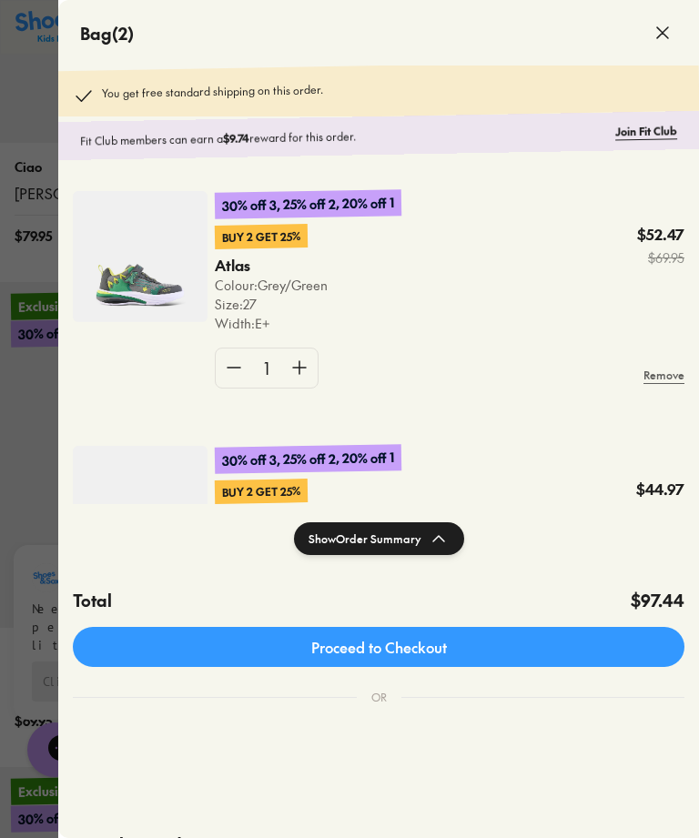
click at [690, 1] on div "Bag ( 2 )" at bounding box center [378, 33] width 641 height 66
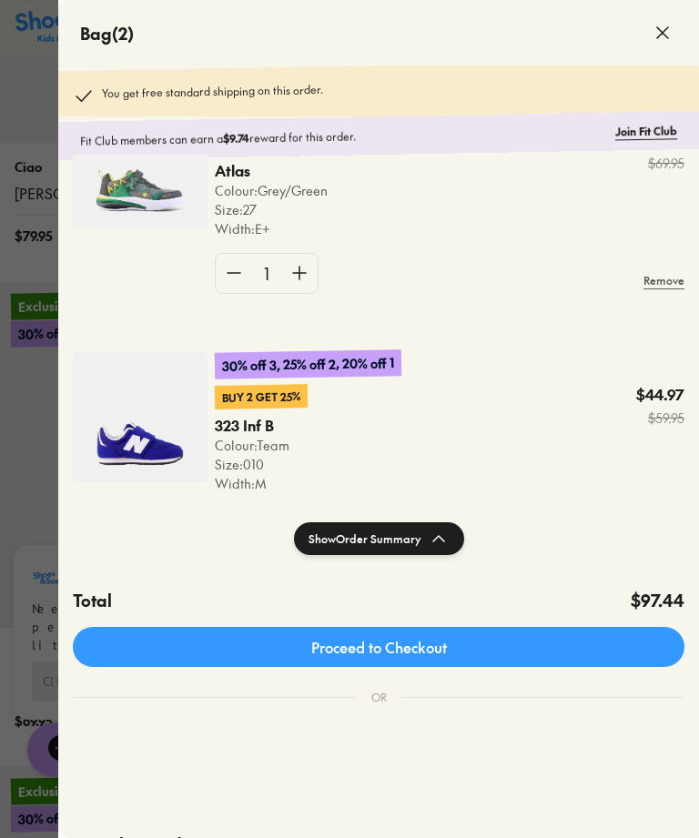
scroll to position [79, 0]
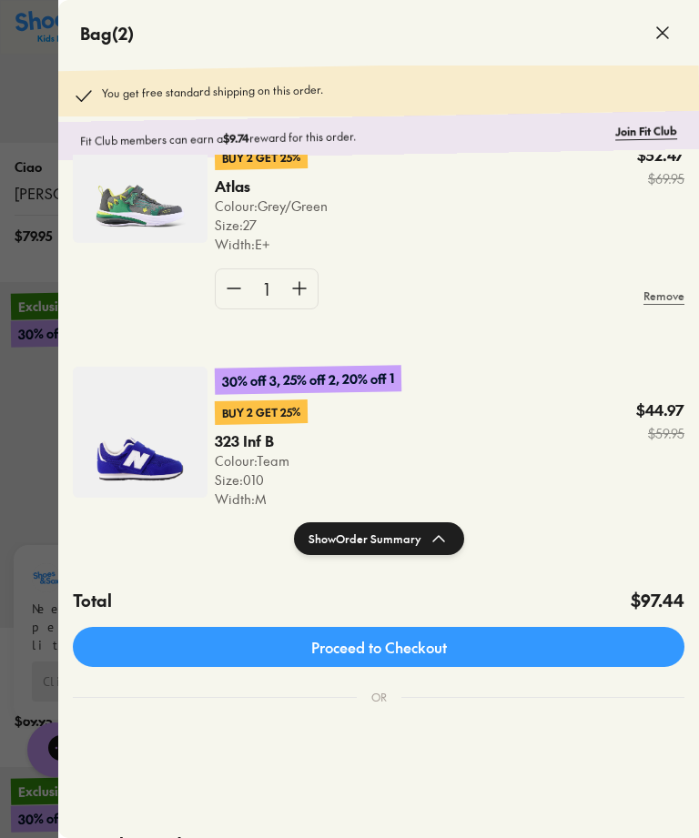
click at [672, 37] on icon at bounding box center [663, 33] width 22 height 22
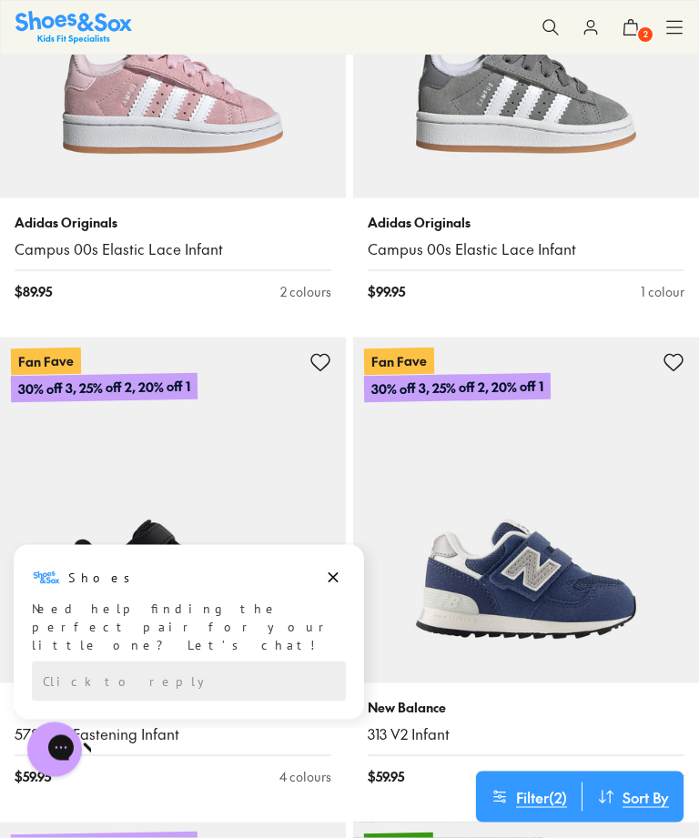
scroll to position [11870, 0]
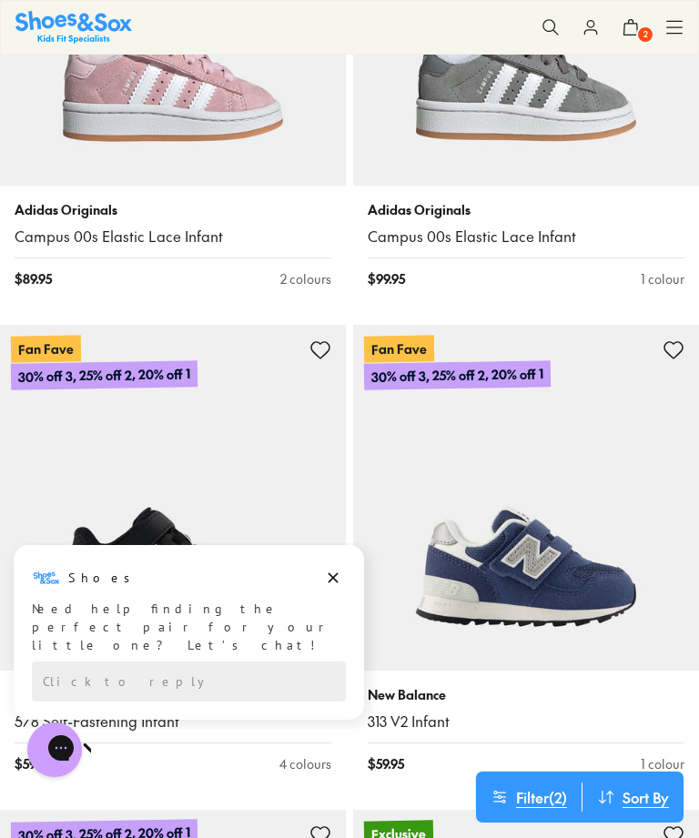
click at [571, 507] on img at bounding box center [526, 498] width 346 height 346
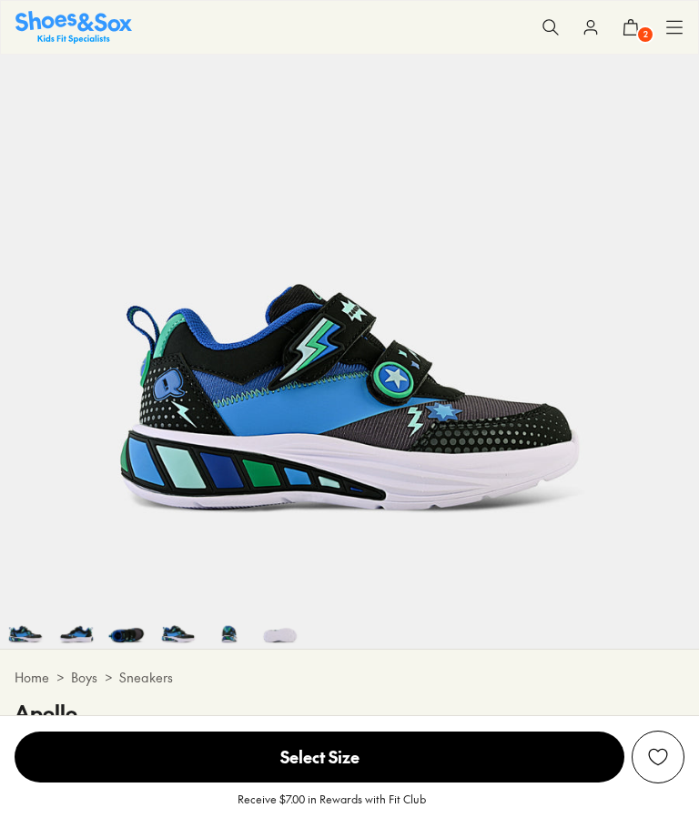
select select "*"
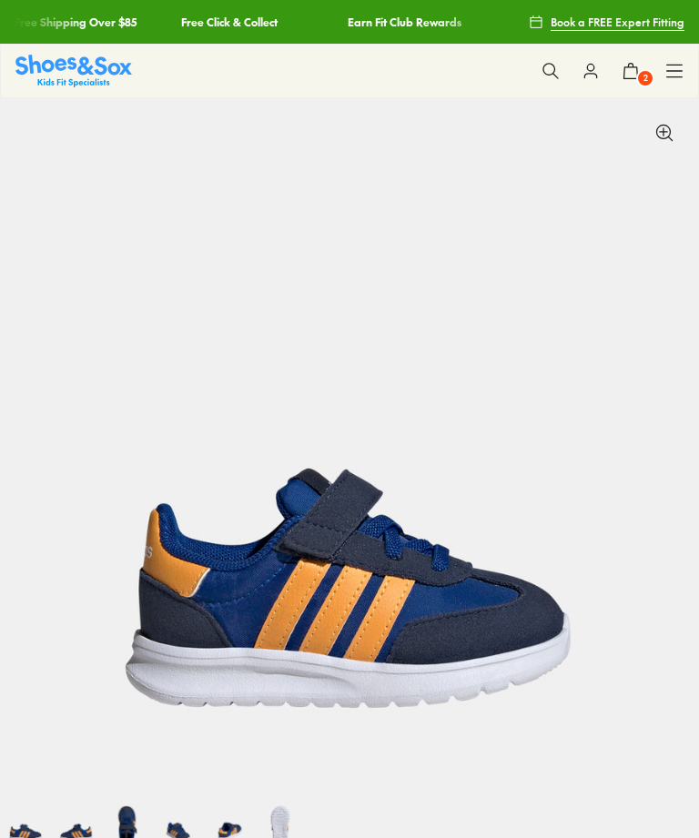
select select "*"
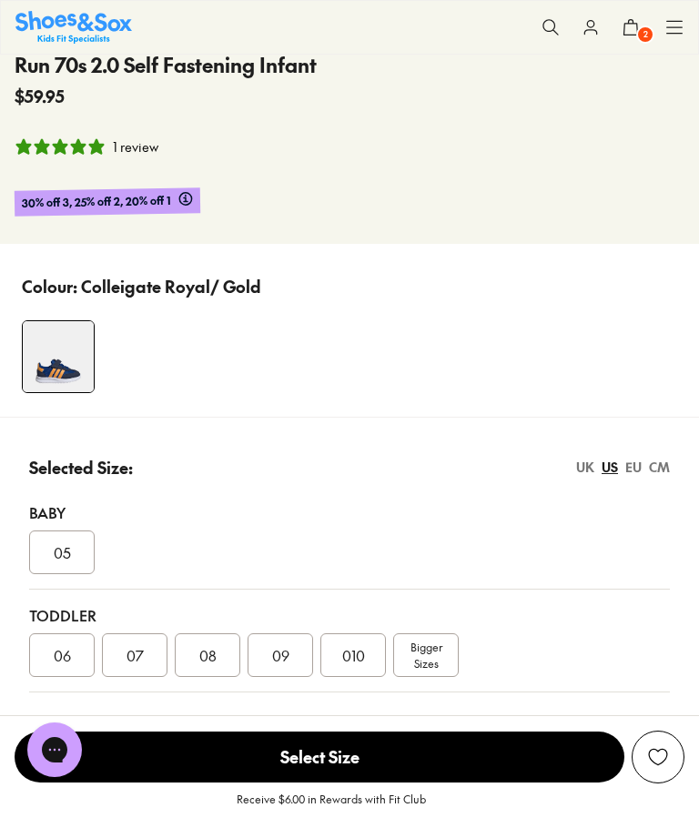
scroll to position [849, 0]
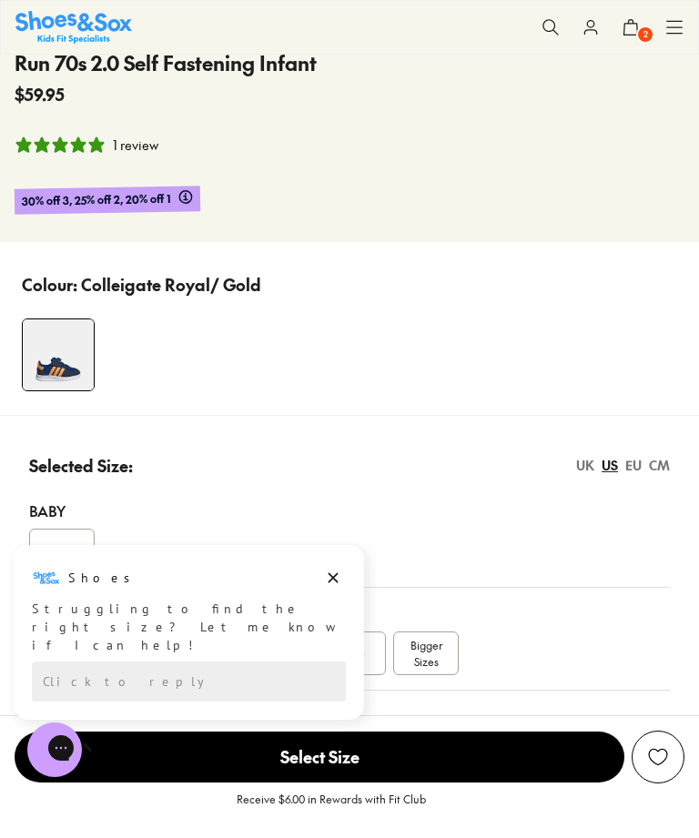
click at [639, 466] on div "EU" at bounding box center [633, 465] width 16 height 19
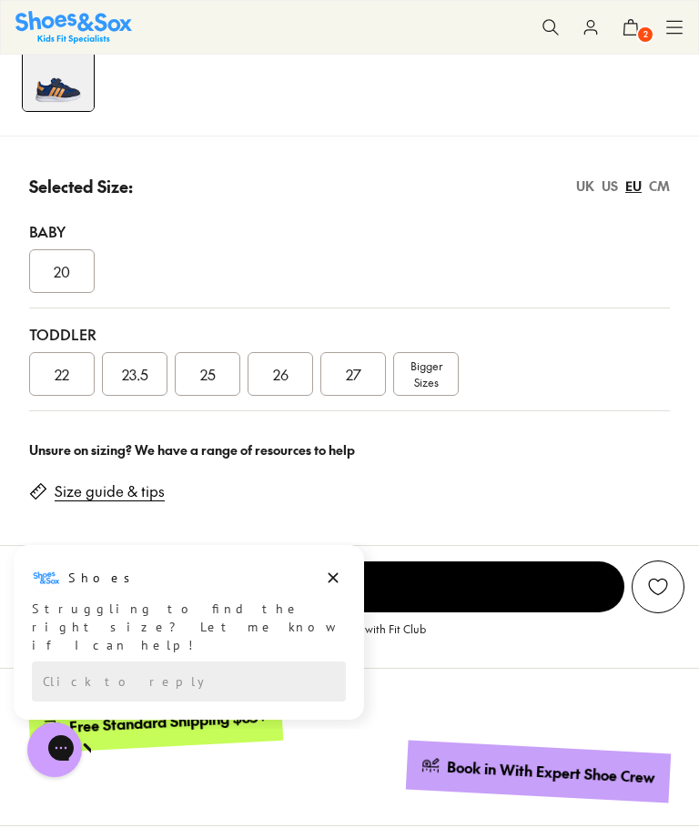
scroll to position [1127, 0]
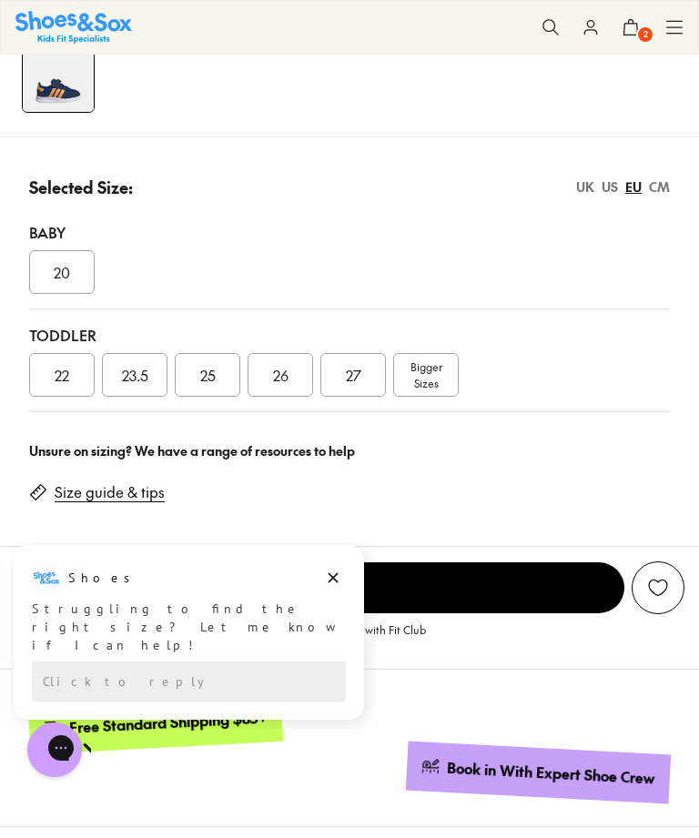
click at [273, 377] on span "26" at bounding box center [280, 375] width 15 height 22
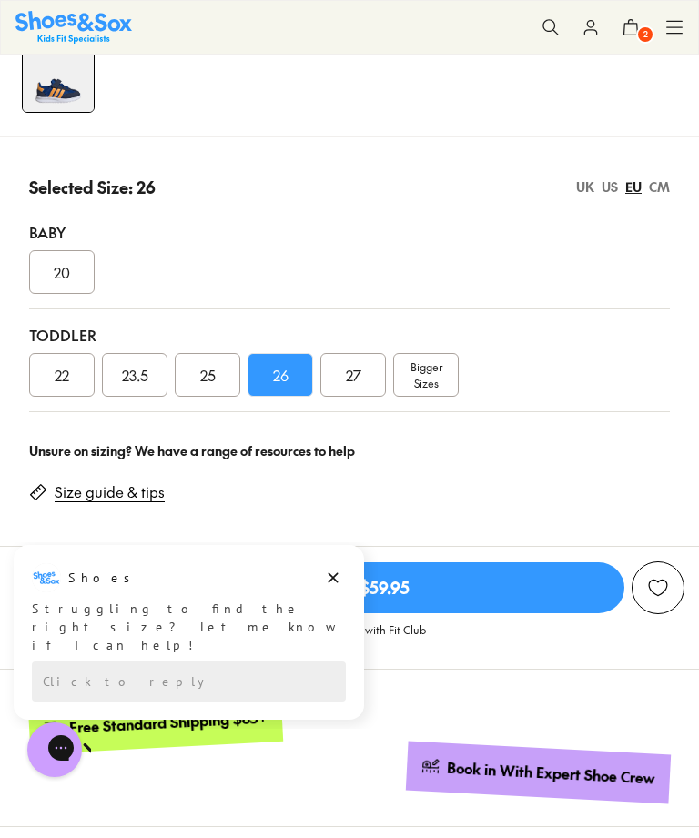
click at [381, 590] on span "Add To Bag - $59.95" at bounding box center [320, 587] width 610 height 51
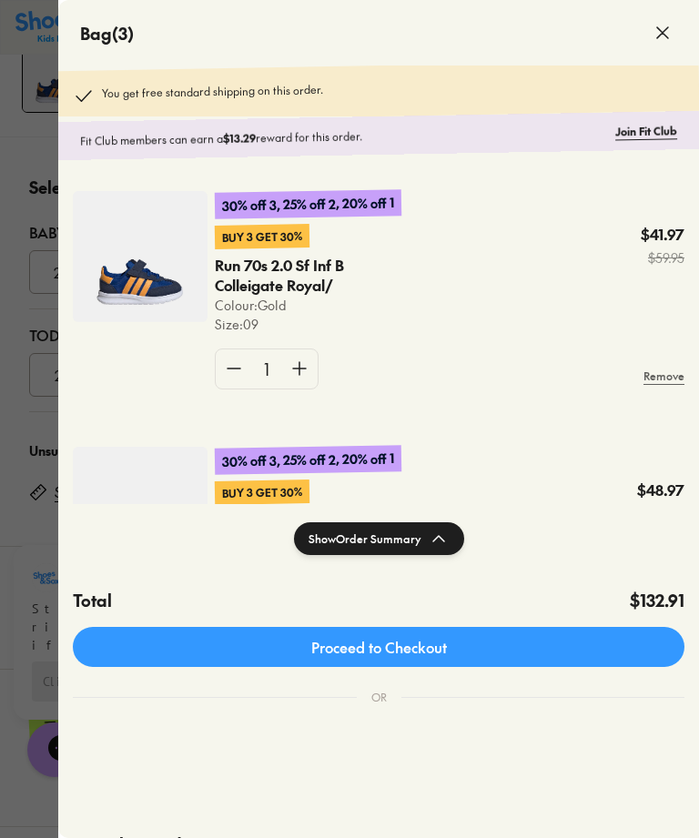
click at [664, 36] on icon at bounding box center [663, 33] width 22 height 22
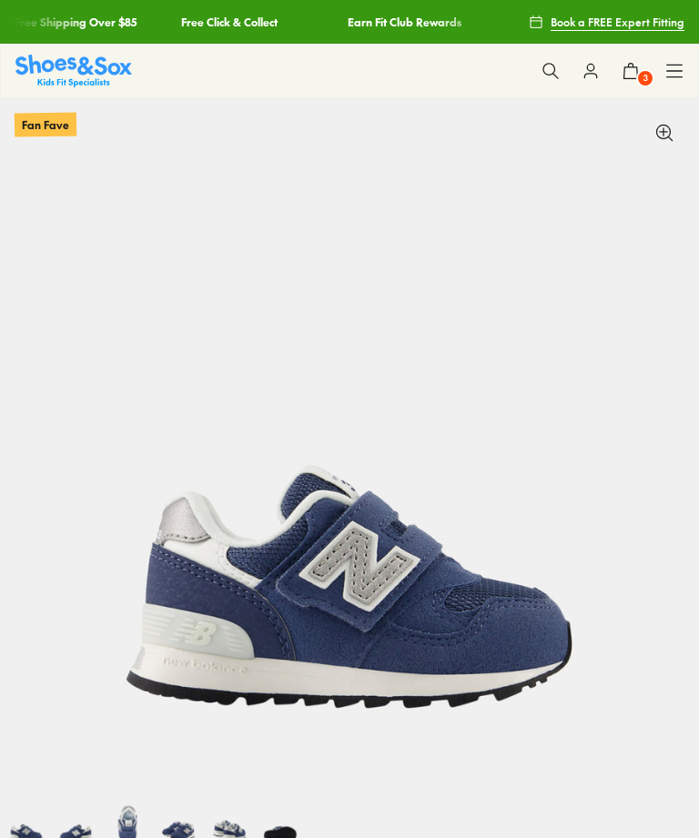
select select "*"
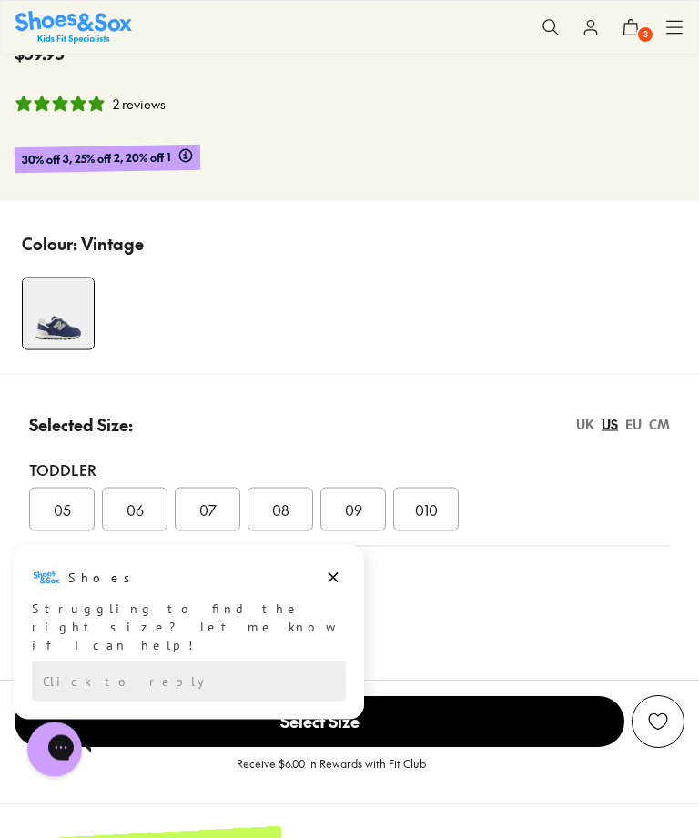
scroll to position [893, 0]
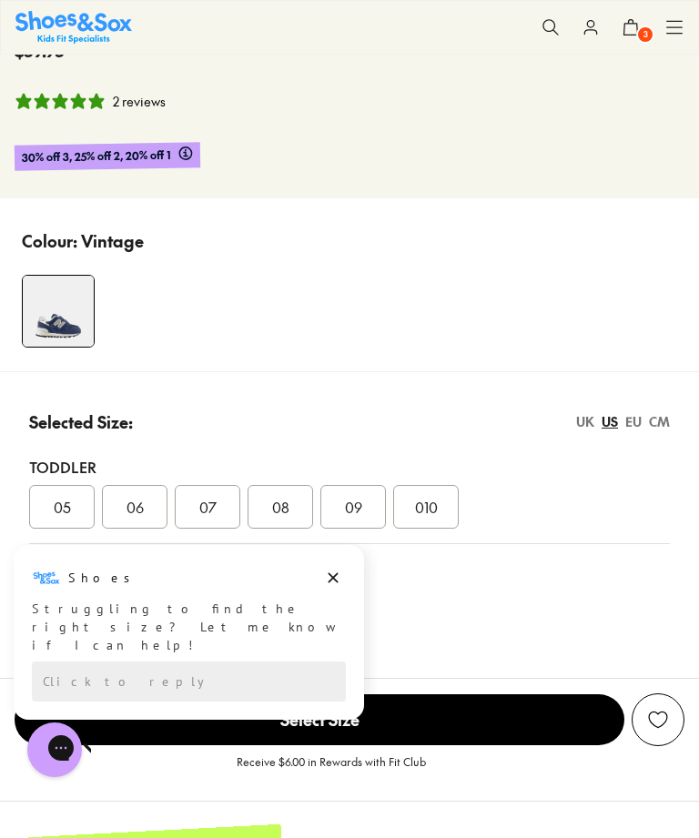
click at [629, 423] on div "EU" at bounding box center [633, 421] width 16 height 19
click at [436, 505] on span "27.5" at bounding box center [425, 507] width 25 height 22
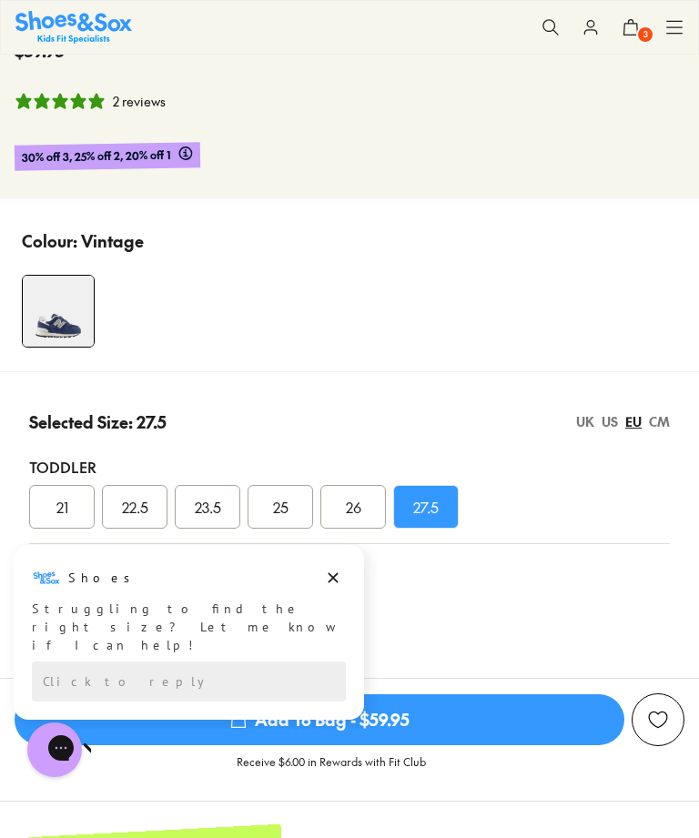
click at [425, 718] on span "Add To Bag - $59.95" at bounding box center [320, 719] width 610 height 51
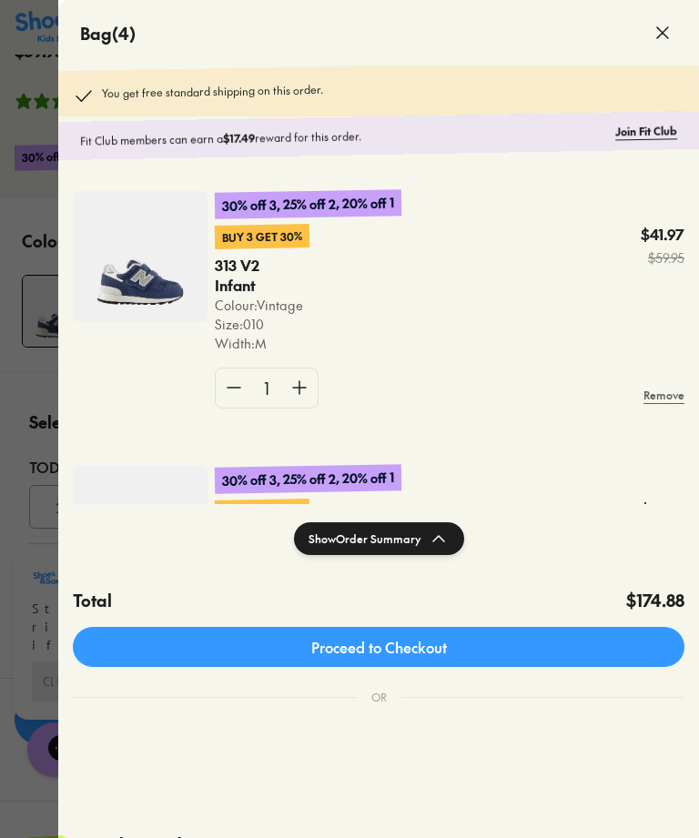
click at [662, 30] on icon at bounding box center [663, 33] width 22 height 22
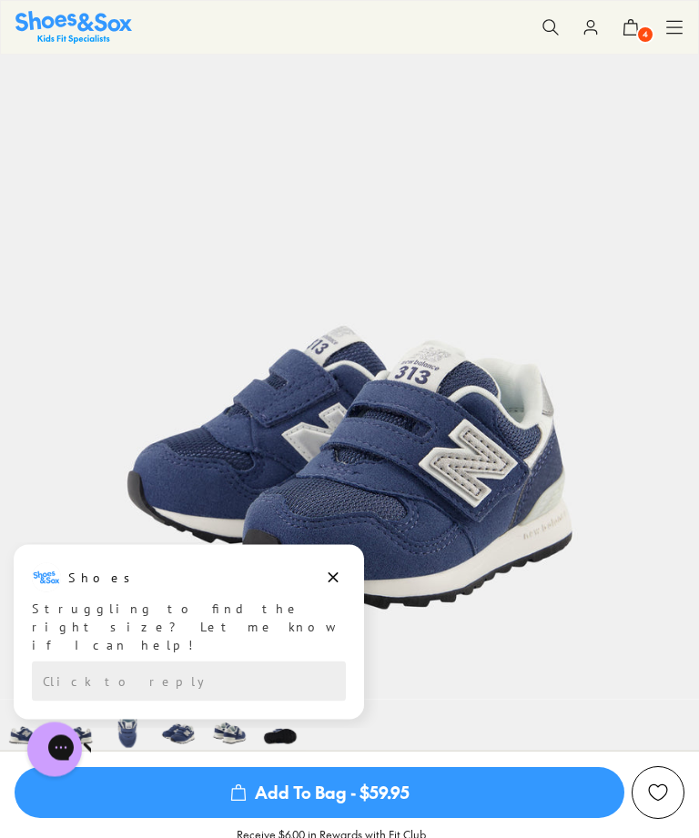
scroll to position [93, 0]
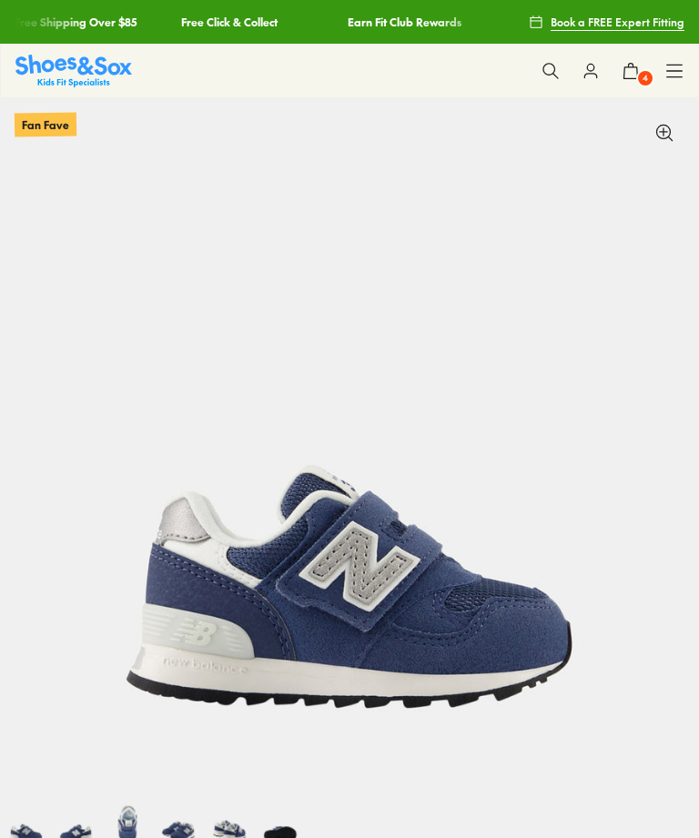
select select "*"
click at [642, 82] on span "4" at bounding box center [645, 78] width 18 height 18
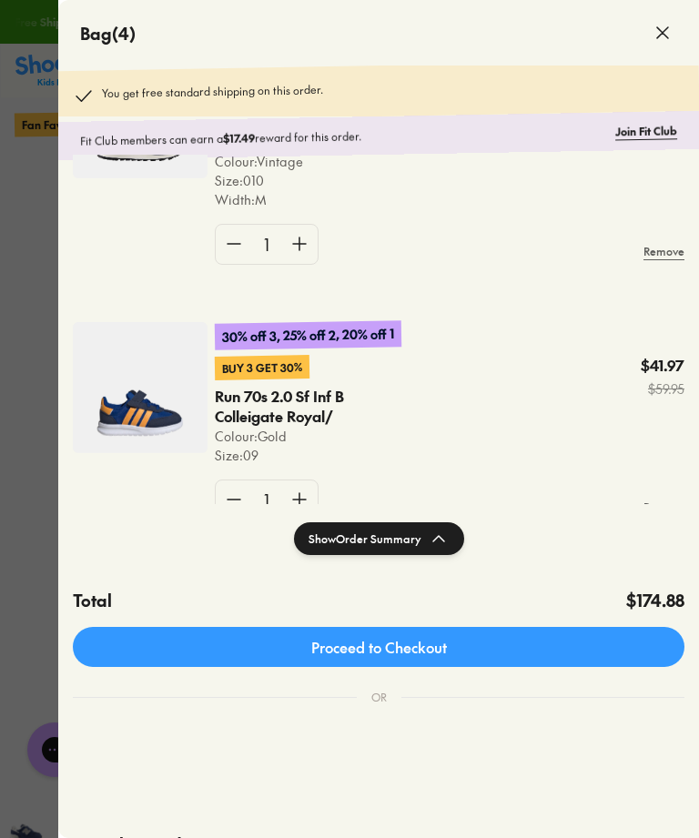
scroll to position [260, 0]
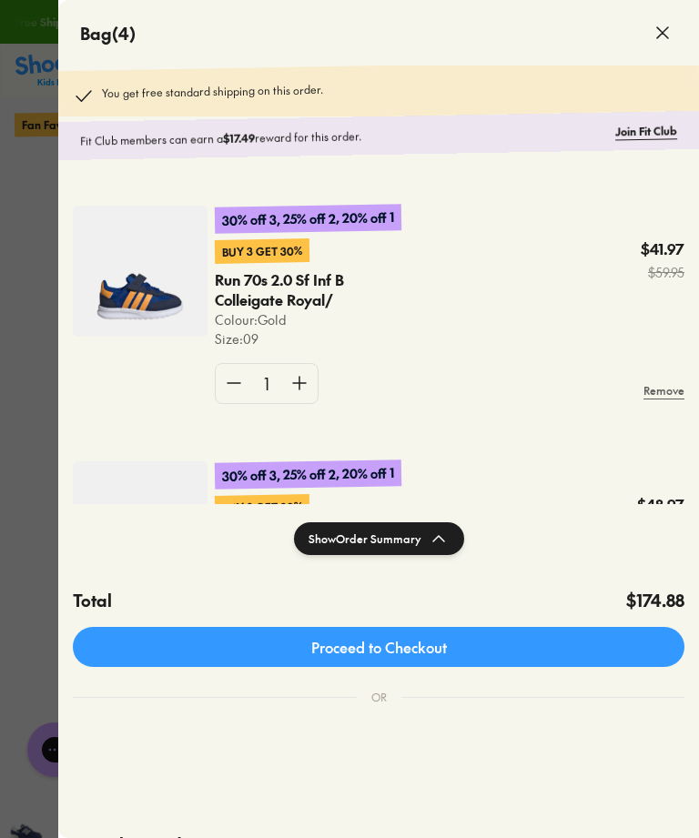
click at [147, 281] on img at bounding box center [140, 271] width 135 height 131
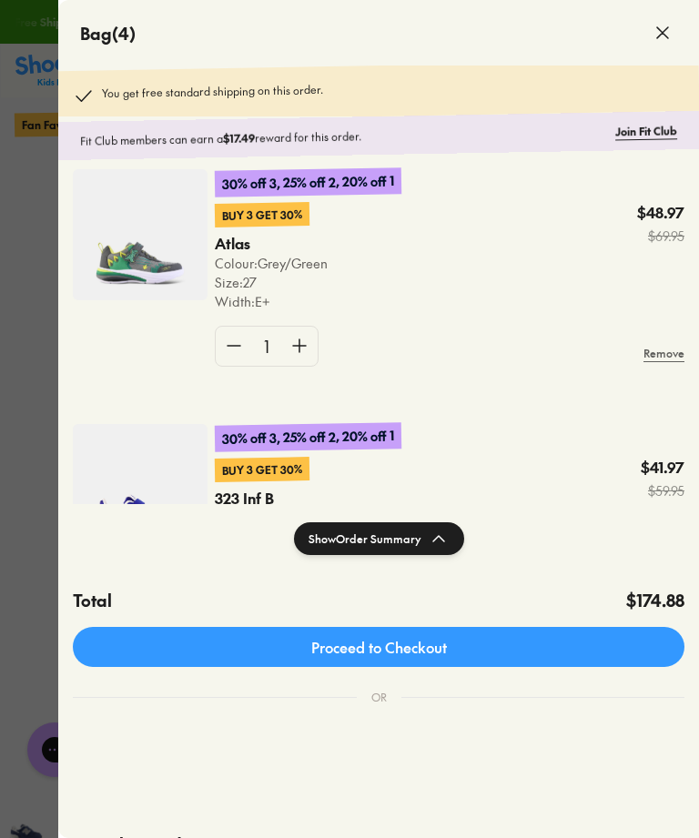
scroll to position [555, 0]
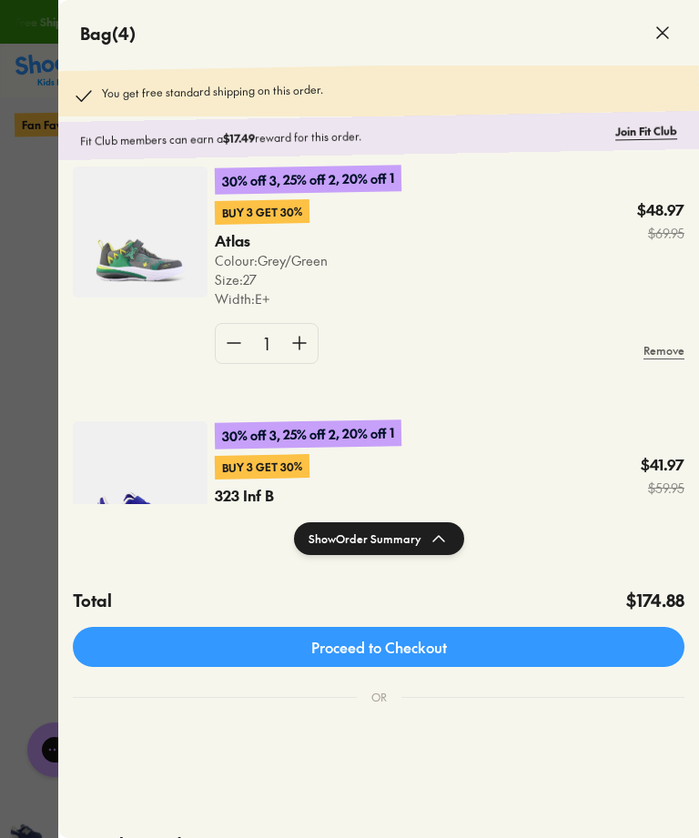
click at [154, 217] on img at bounding box center [140, 232] width 135 height 131
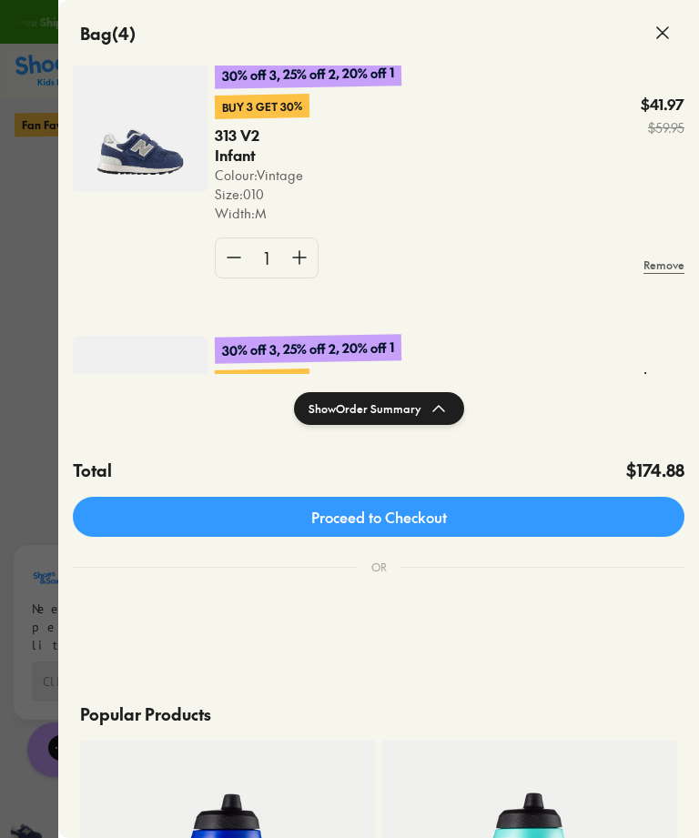
scroll to position [0, 0]
click at [661, 45] on span at bounding box center [662, 32] width 51 height 51
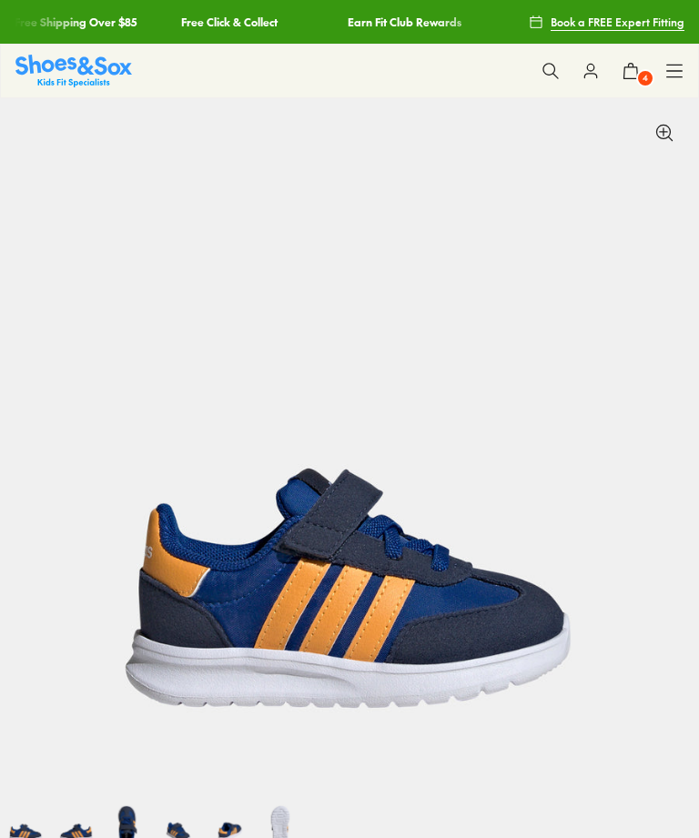
select select "*"
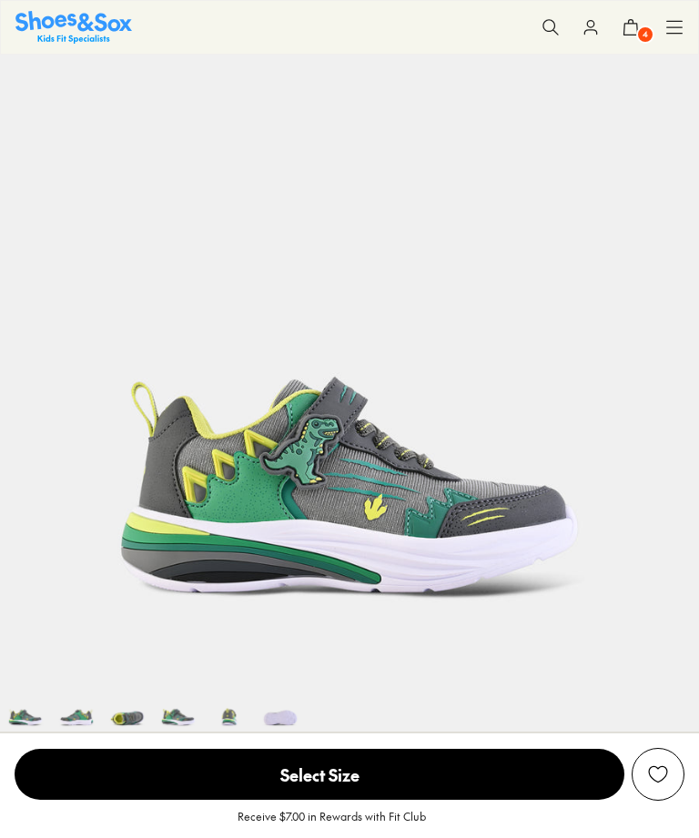
select select "*"
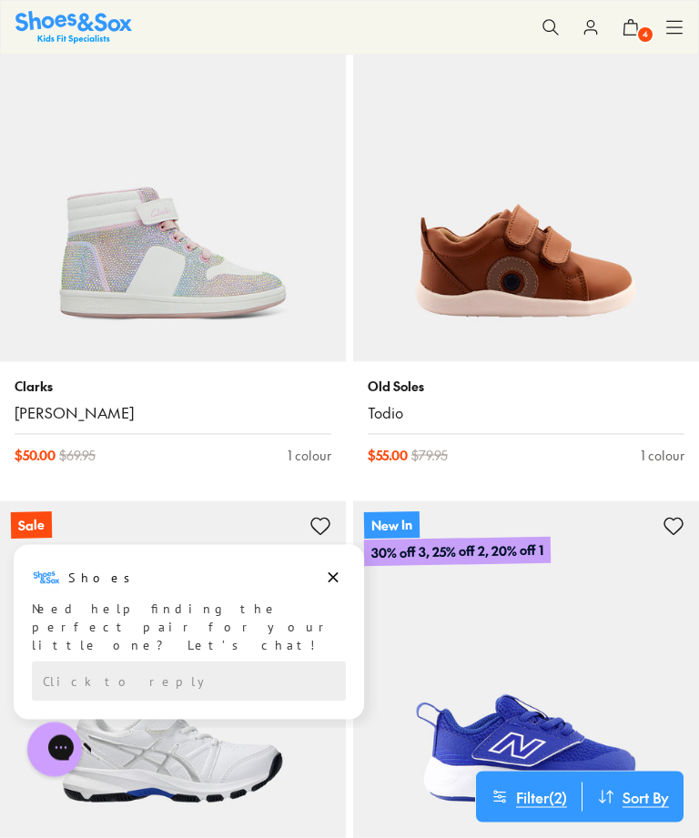
scroll to position [18804, 0]
click at [530, 231] on img at bounding box center [526, 188] width 346 height 346
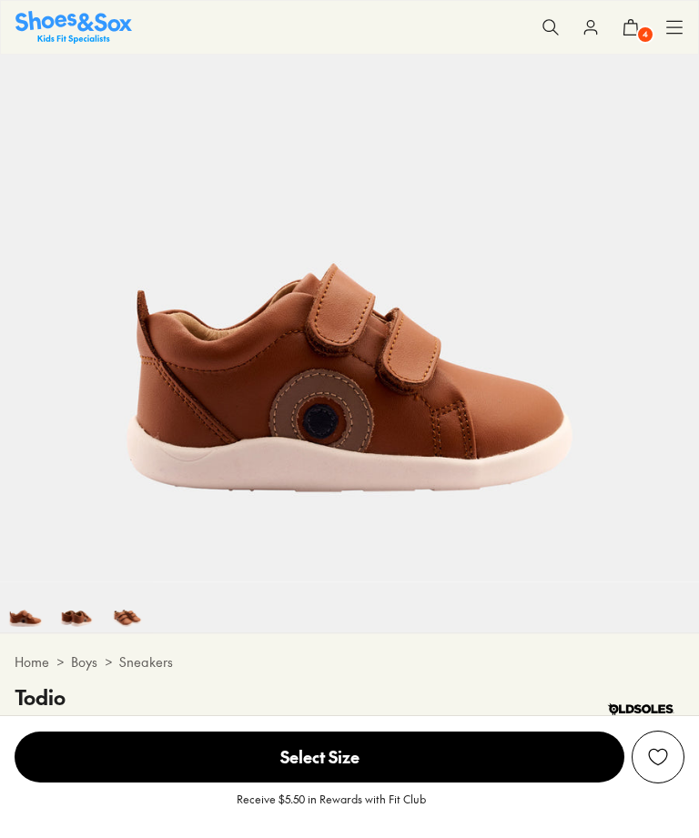
select select "*"
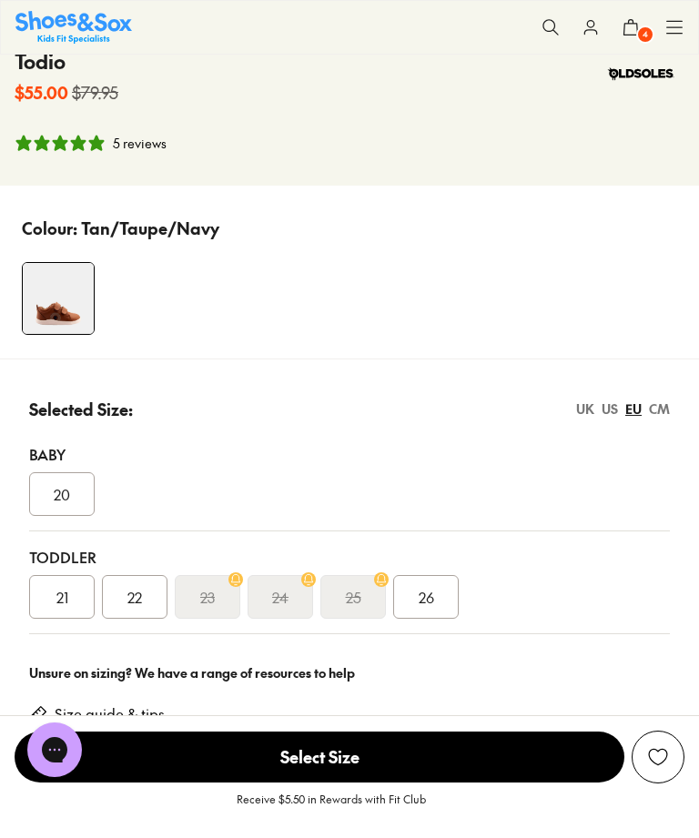
scroll to position [862, 0]
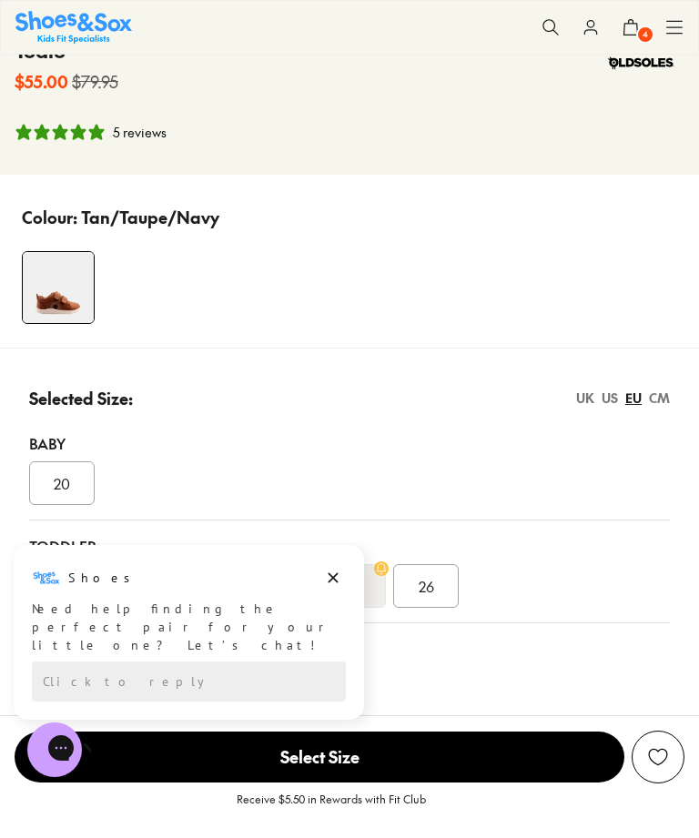
click at [430, 594] on span "26" at bounding box center [426, 586] width 15 height 22
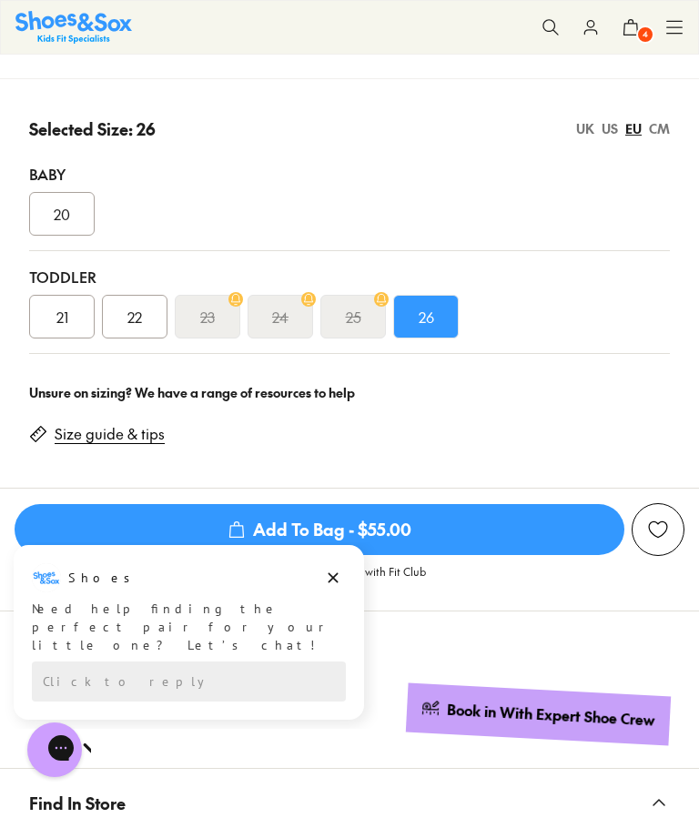
scroll to position [1137, 0]
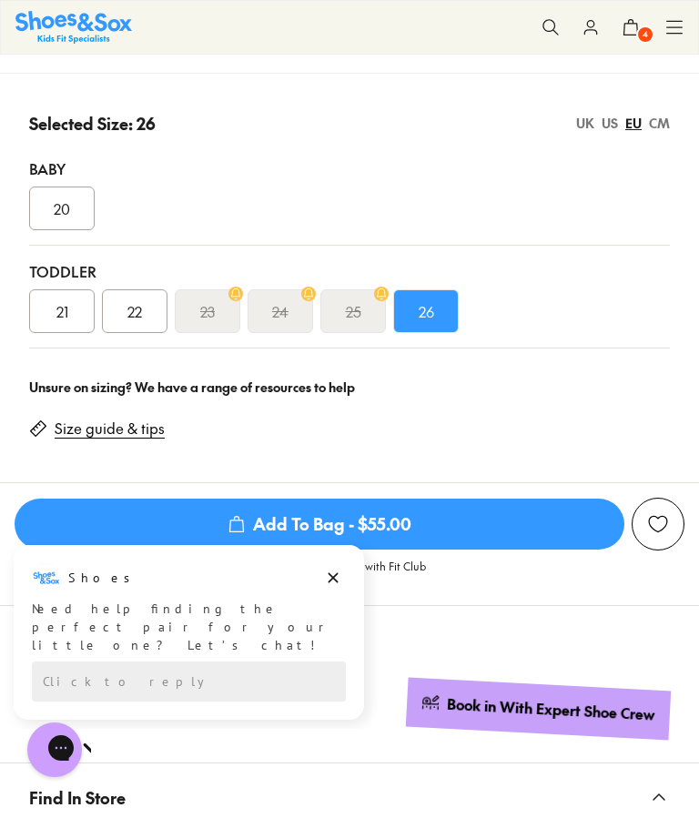
click at [357, 527] on span "Add To Bag - $55.00" at bounding box center [320, 524] width 610 height 51
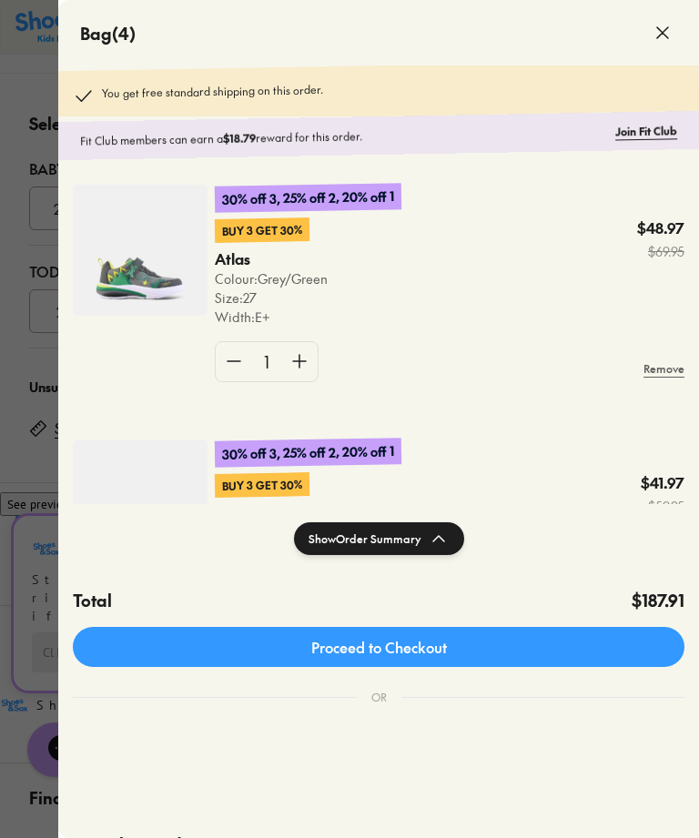
scroll to position [447, 0]
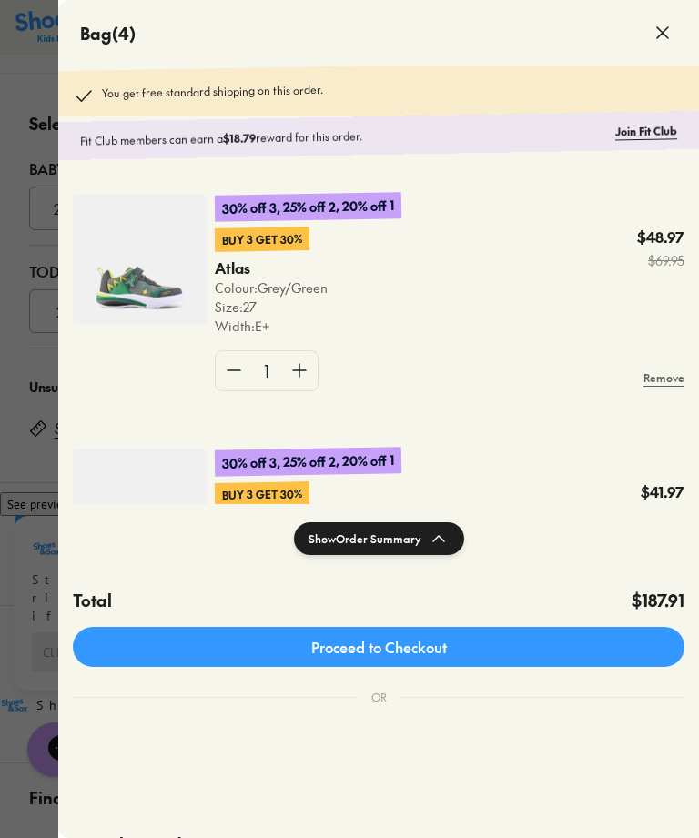
click at [154, 273] on img at bounding box center [140, 259] width 135 height 131
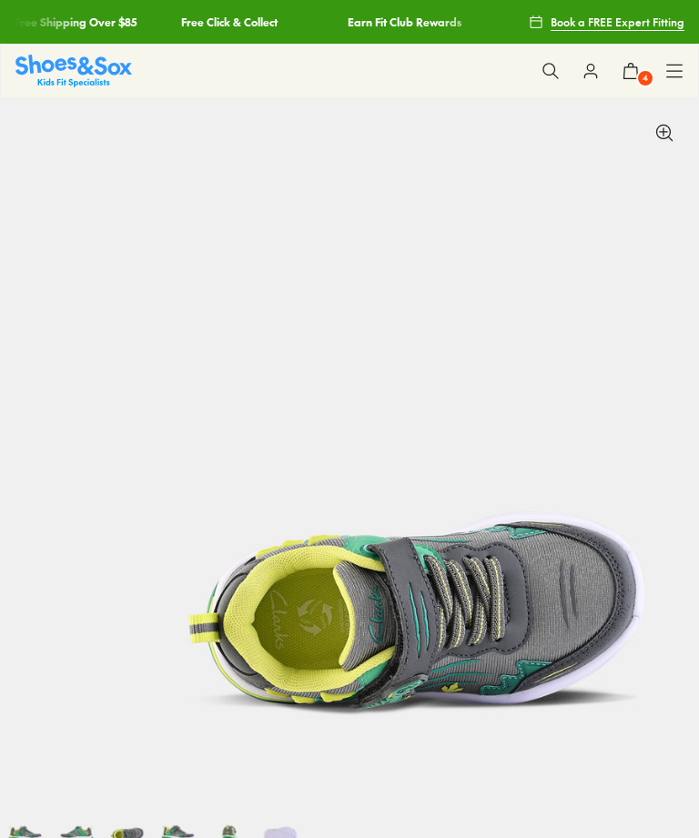
select select "*"
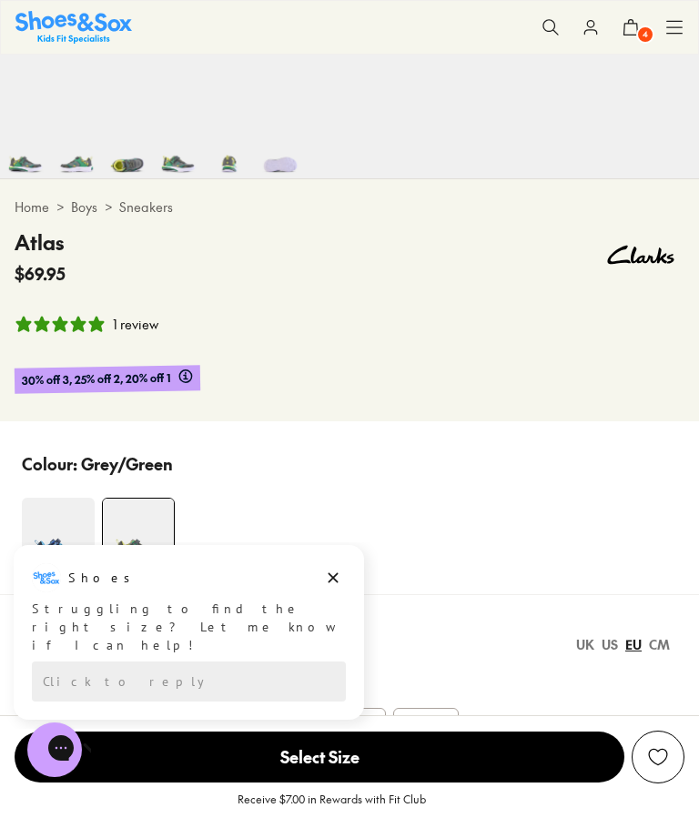
scroll to position [870, 0]
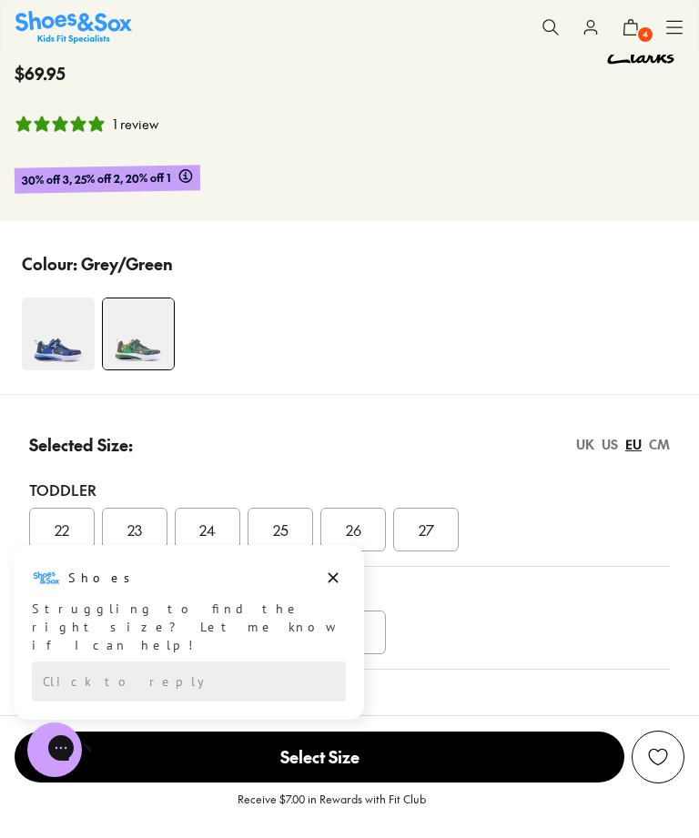
click at [640, 32] on span "4" at bounding box center [645, 34] width 18 height 18
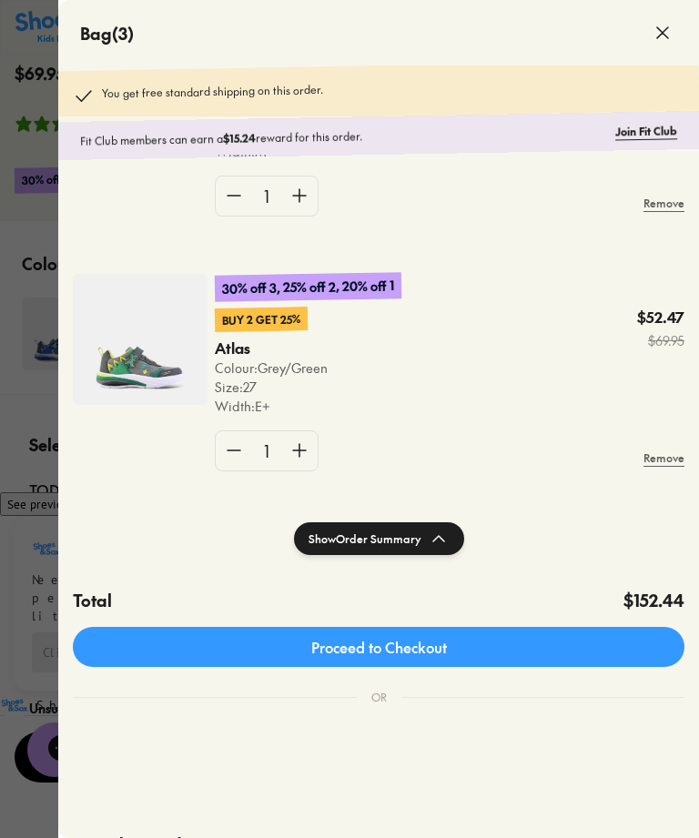
scroll to position [367, 0]
click at [148, 333] on img at bounding box center [140, 339] width 135 height 131
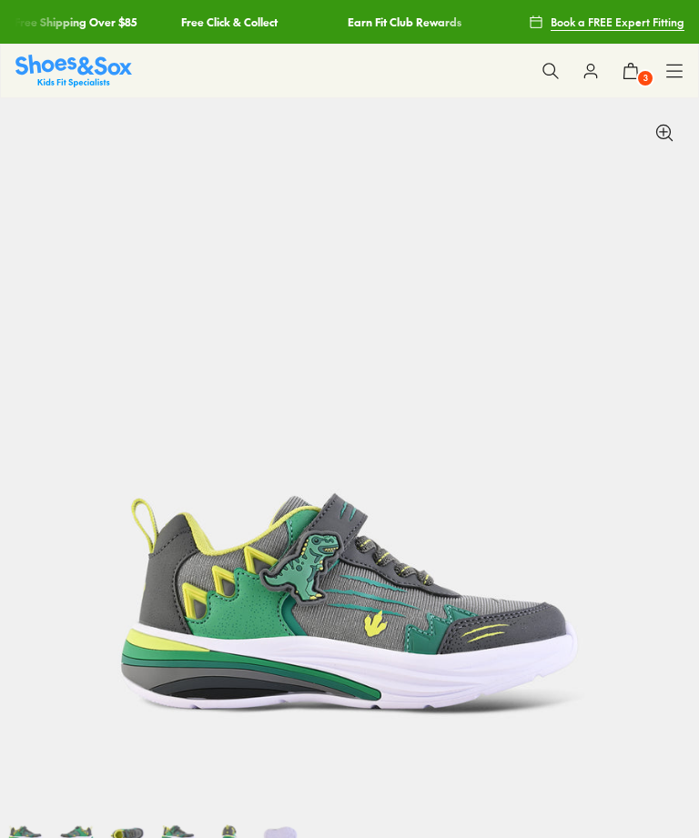
select select "*"
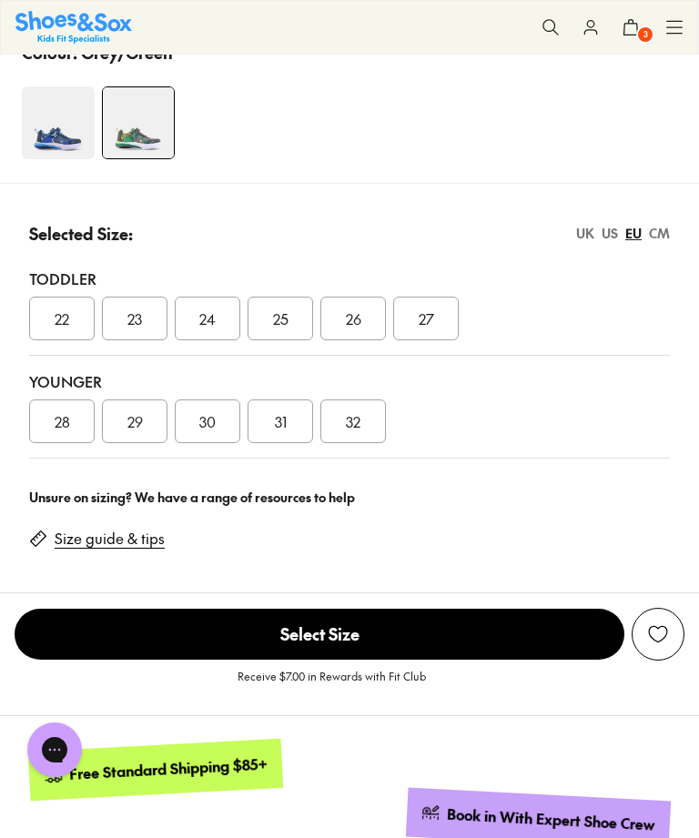
scroll to position [1084, 0]
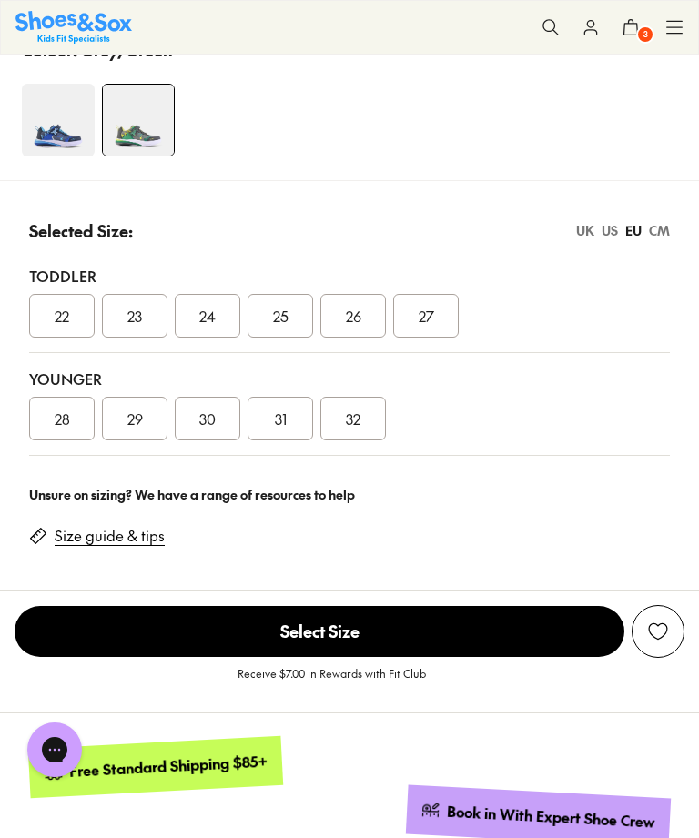
click at [117, 537] on link "Size guide & tips" at bounding box center [110, 536] width 110 height 20
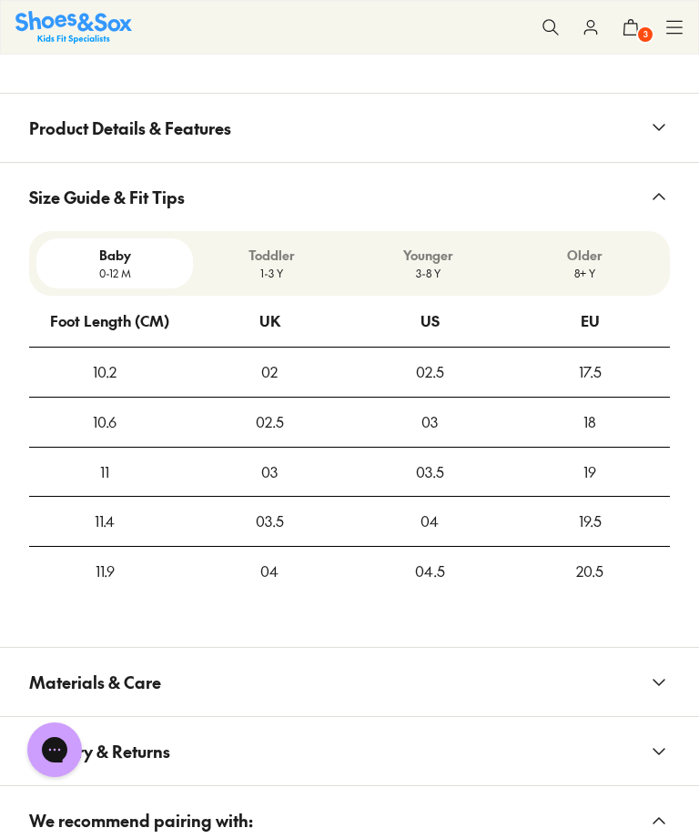
scroll to position [2013, 0]
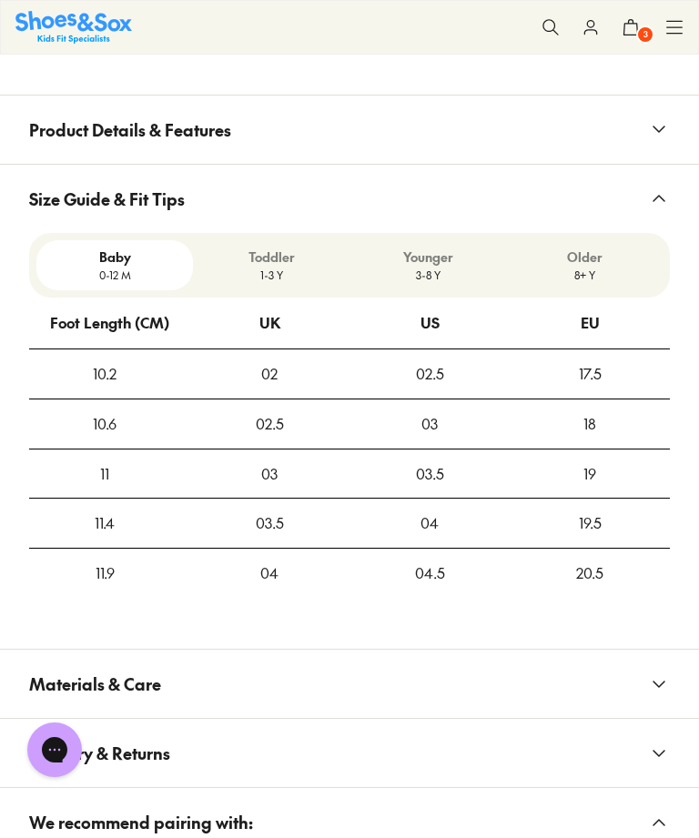
click at [652, 123] on icon at bounding box center [659, 129] width 22 height 22
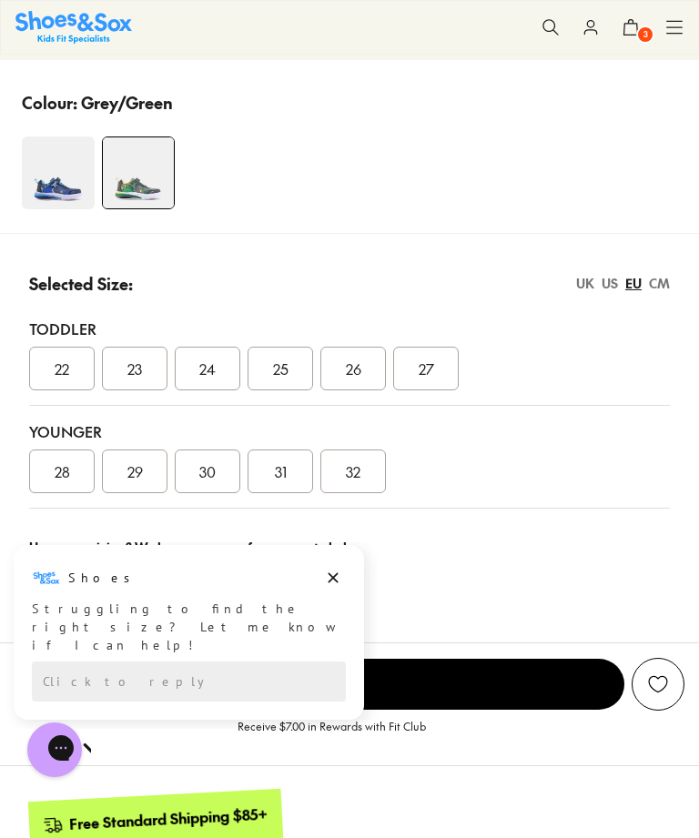
scroll to position [999, 0]
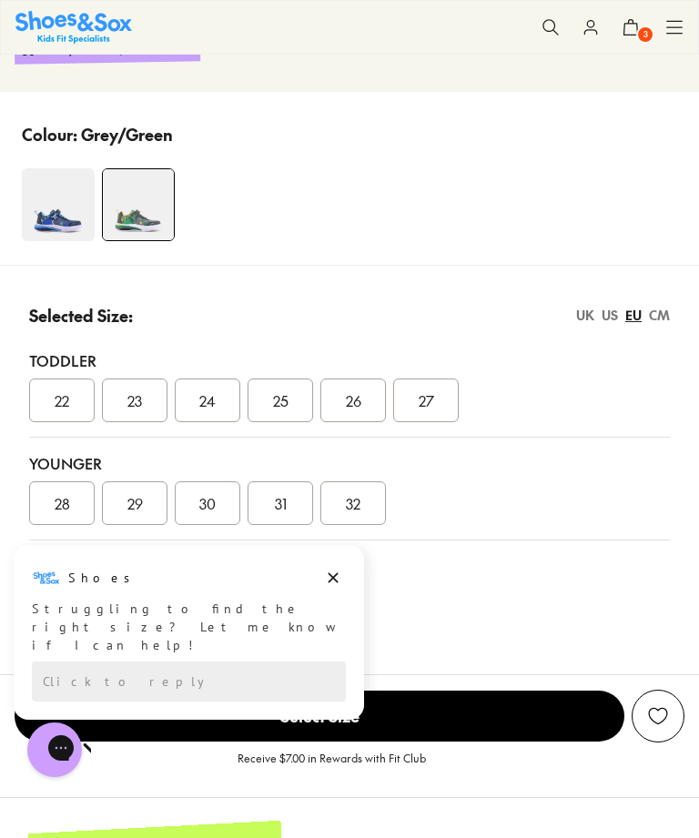
click at [154, 204] on img at bounding box center [138, 204] width 71 height 71
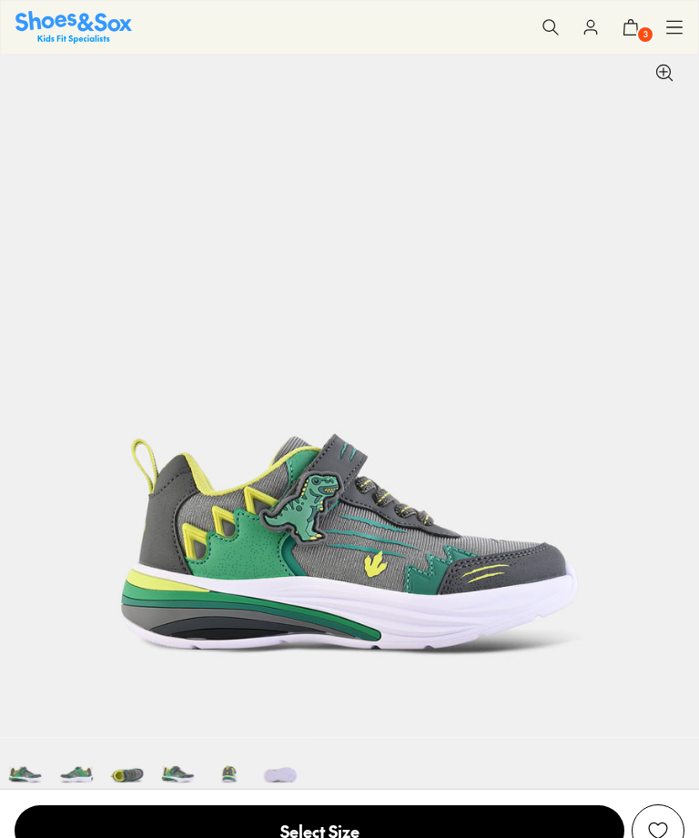
select select "*"
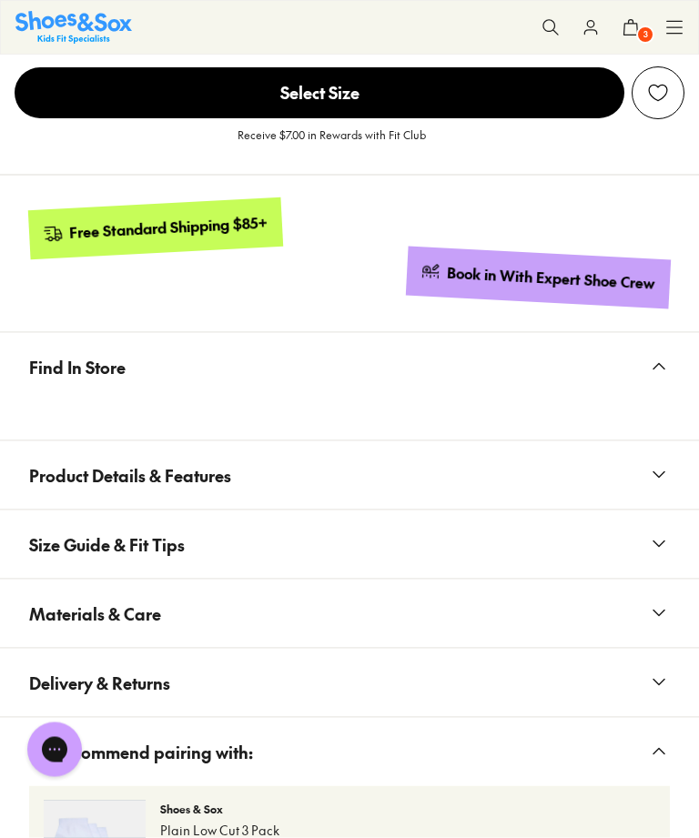
scroll to position [1624, 0]
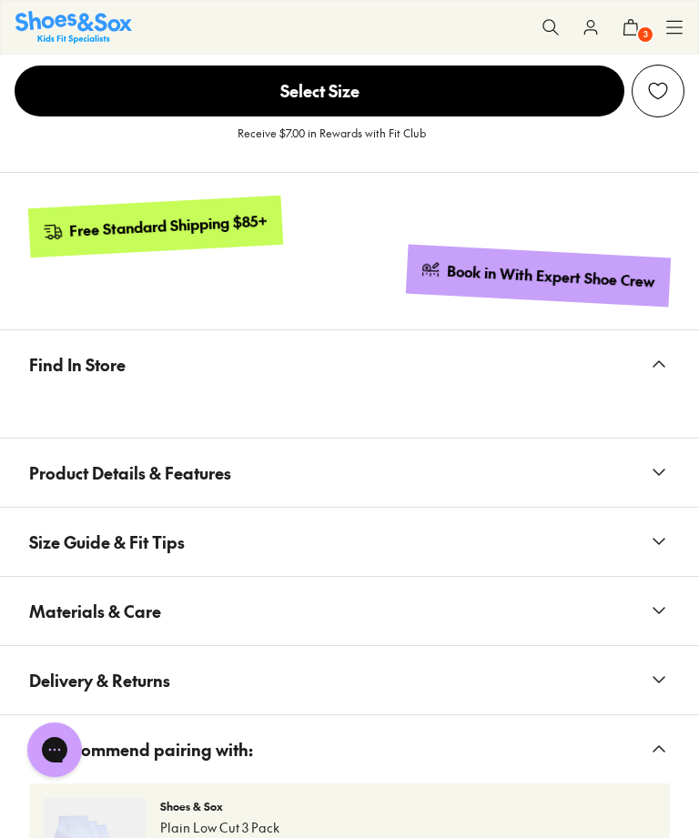
click at [652, 481] on button "Product Details & Features" at bounding box center [349, 473] width 699 height 68
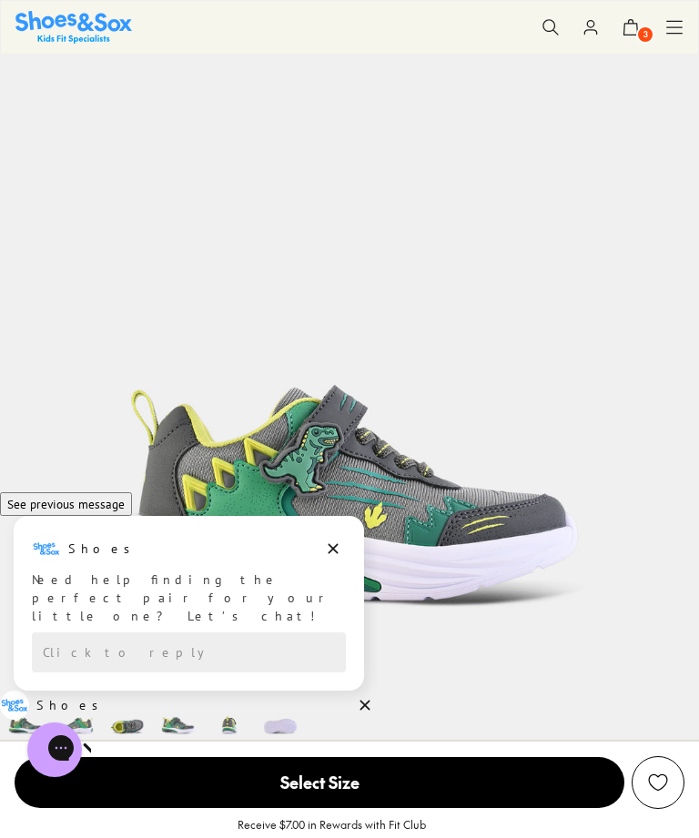
scroll to position [0, 0]
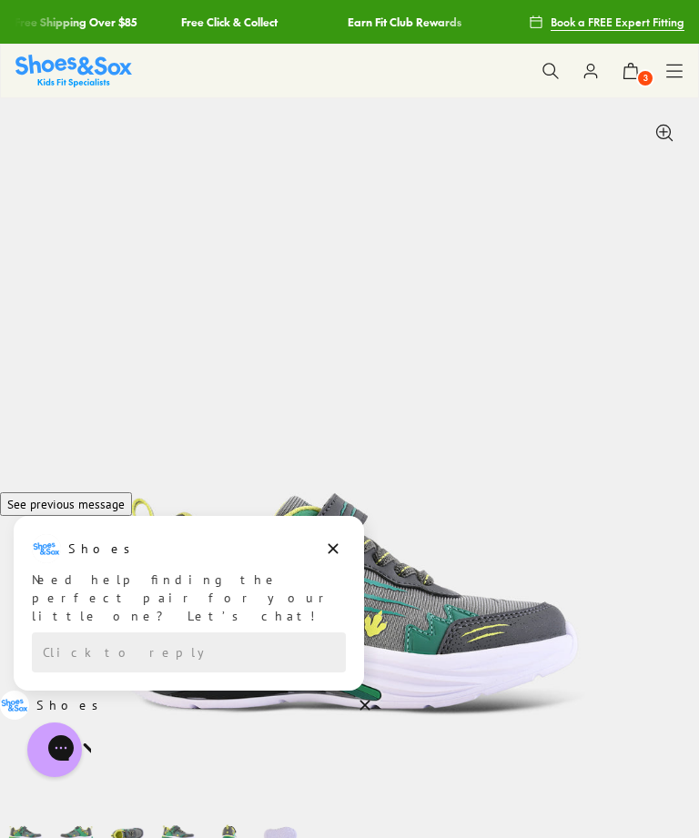
click at [640, 71] on span "3" at bounding box center [645, 78] width 18 height 18
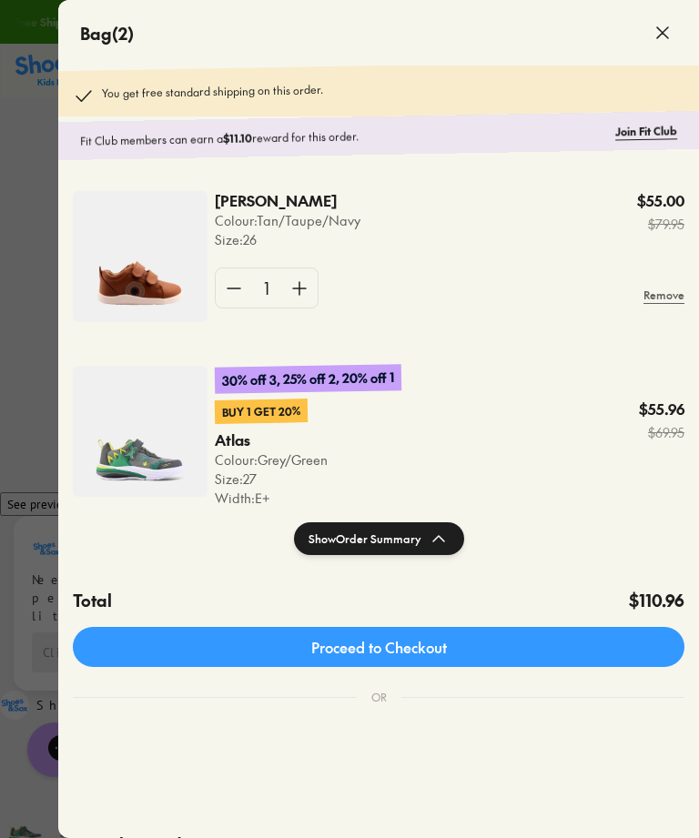
click at [148, 265] on img at bounding box center [140, 256] width 135 height 131
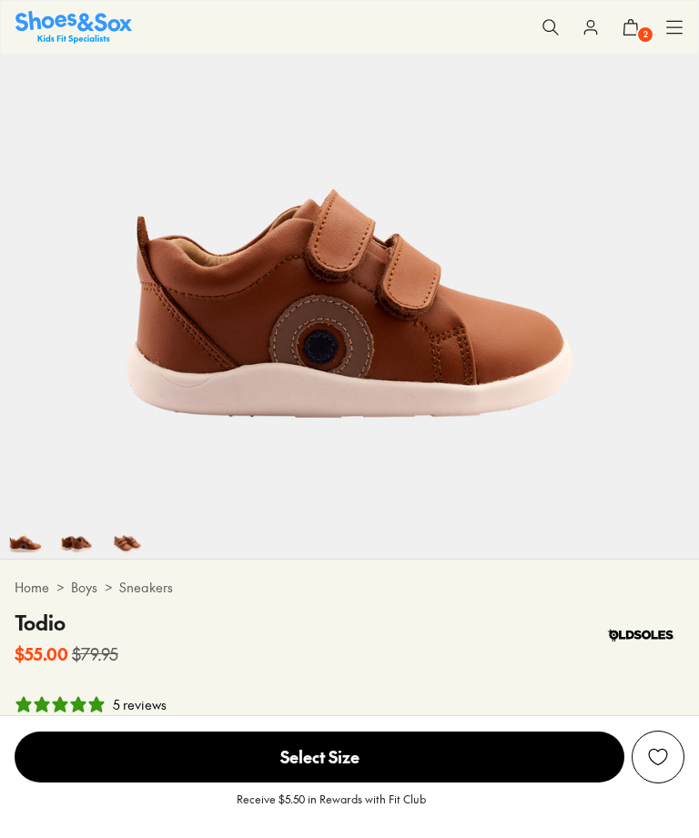
select select "*"
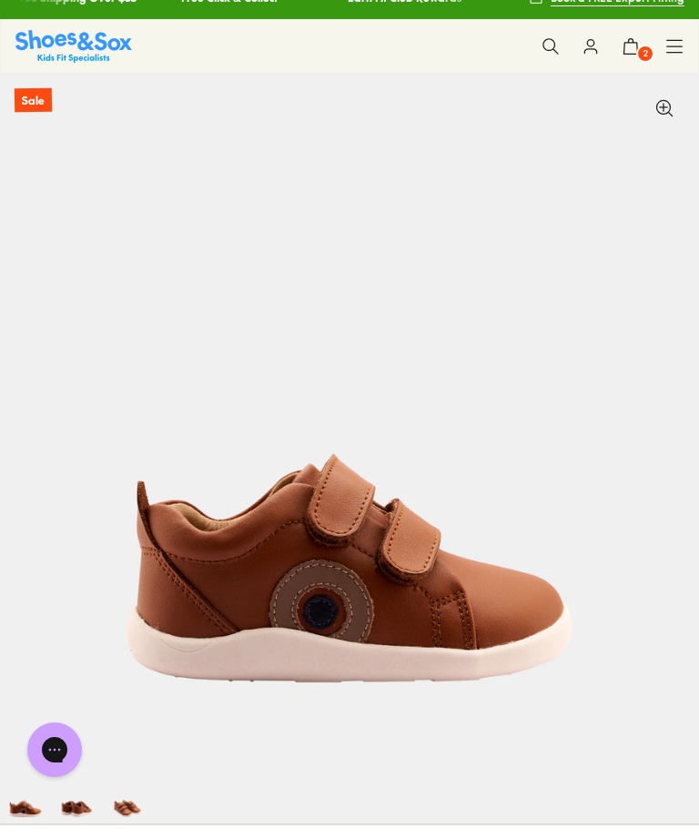
scroll to position [24, 0]
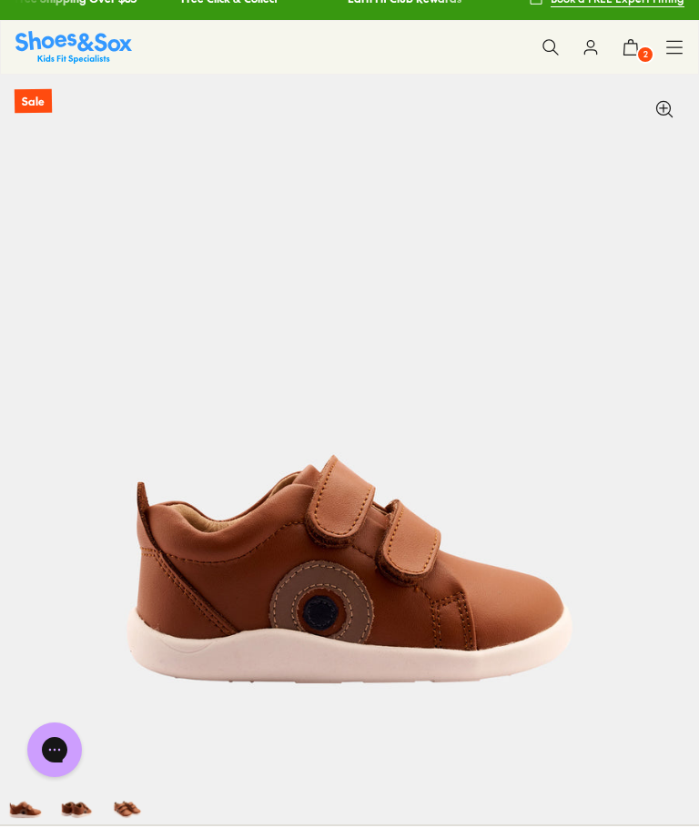
click at [642, 51] on span "2" at bounding box center [645, 54] width 18 height 18
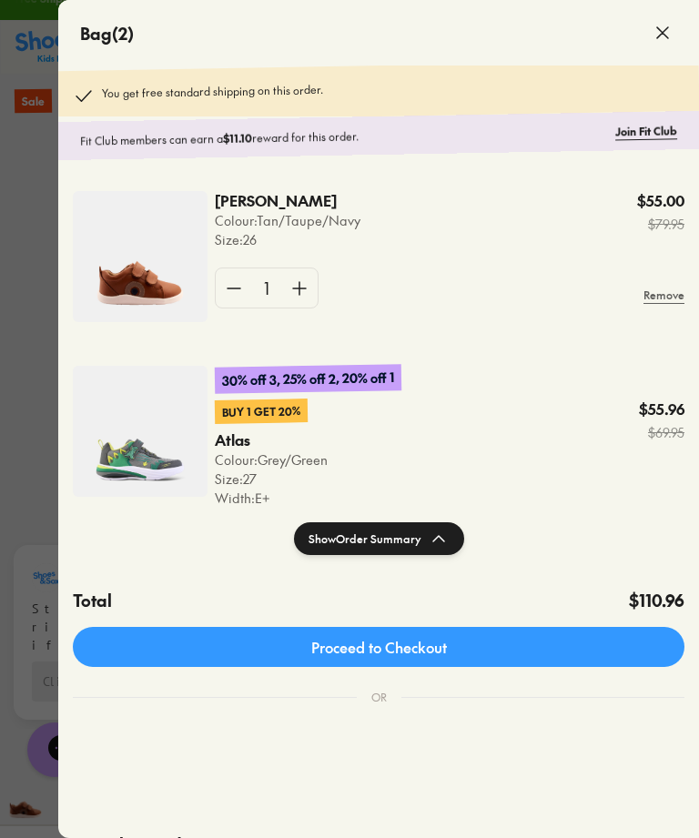
click at [656, 136] on link "Join Fit Club" at bounding box center [646, 130] width 62 height 17
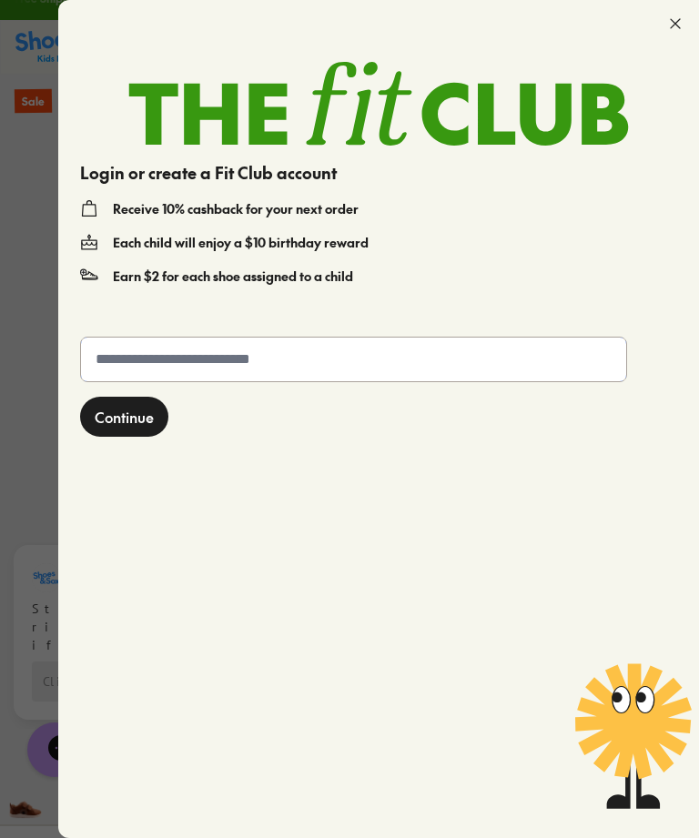
click at [209, 360] on input "text" at bounding box center [353, 360] width 545 height 44
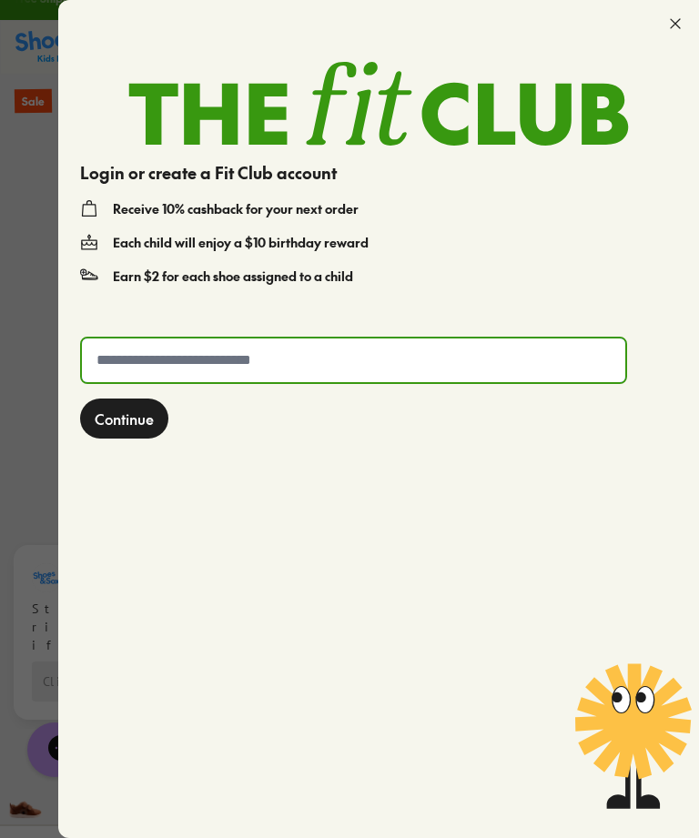
scroll to position [23, 0]
type input "**********"
click at [138, 410] on span "Continue" at bounding box center [124, 419] width 59 height 22
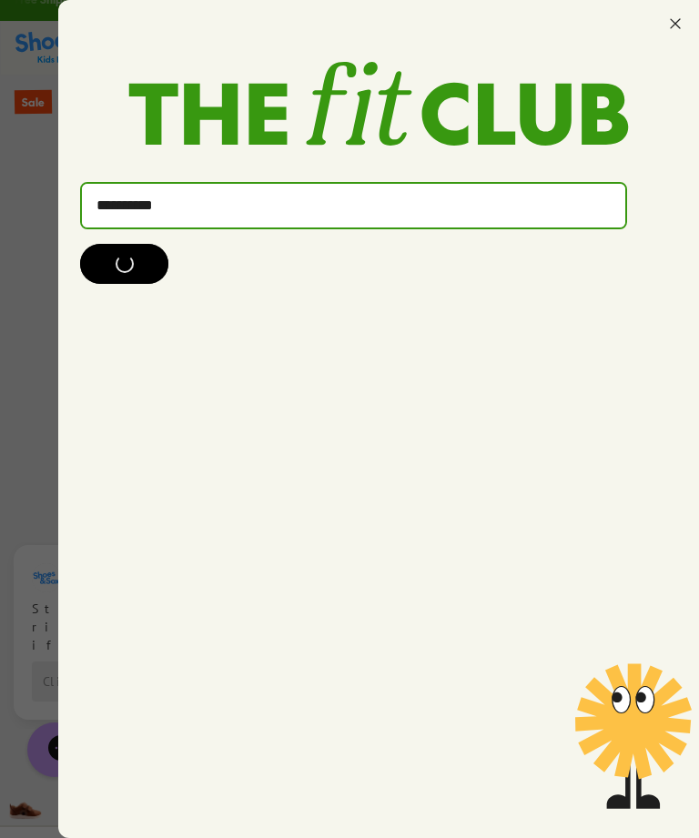
scroll to position [24, 0]
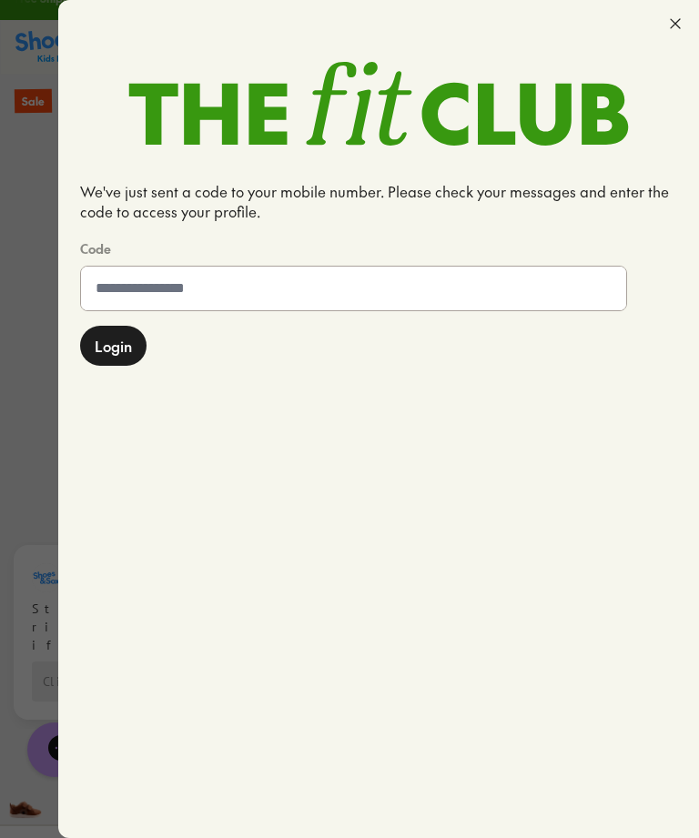
click at [167, 291] on input at bounding box center [353, 289] width 545 height 44
click at [183, 288] on input at bounding box center [353, 289] width 545 height 44
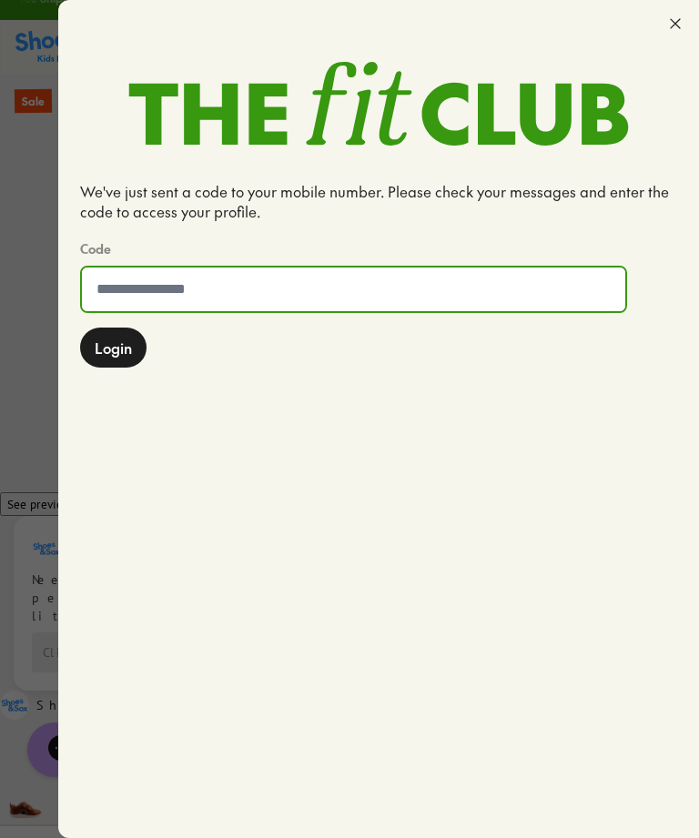
scroll to position [23, 0]
type input "******"
click at [125, 347] on span "Login" at bounding box center [113, 348] width 37 height 22
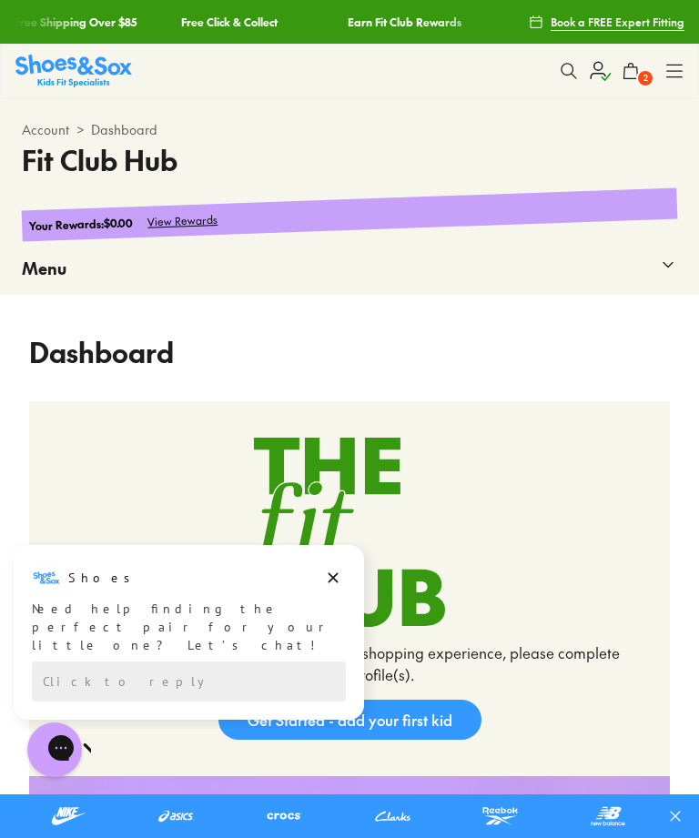
click at [639, 81] on span "2" at bounding box center [645, 78] width 18 height 18
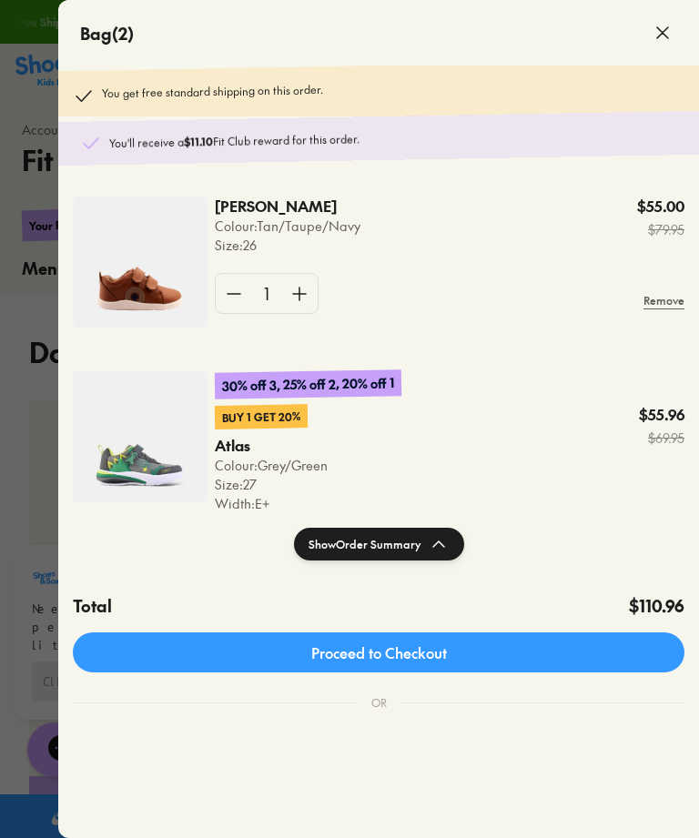
click at [409, 654] on link "Proceed to Checkout" at bounding box center [379, 652] width 612 height 40
